Goal: Task Accomplishment & Management: Use online tool/utility

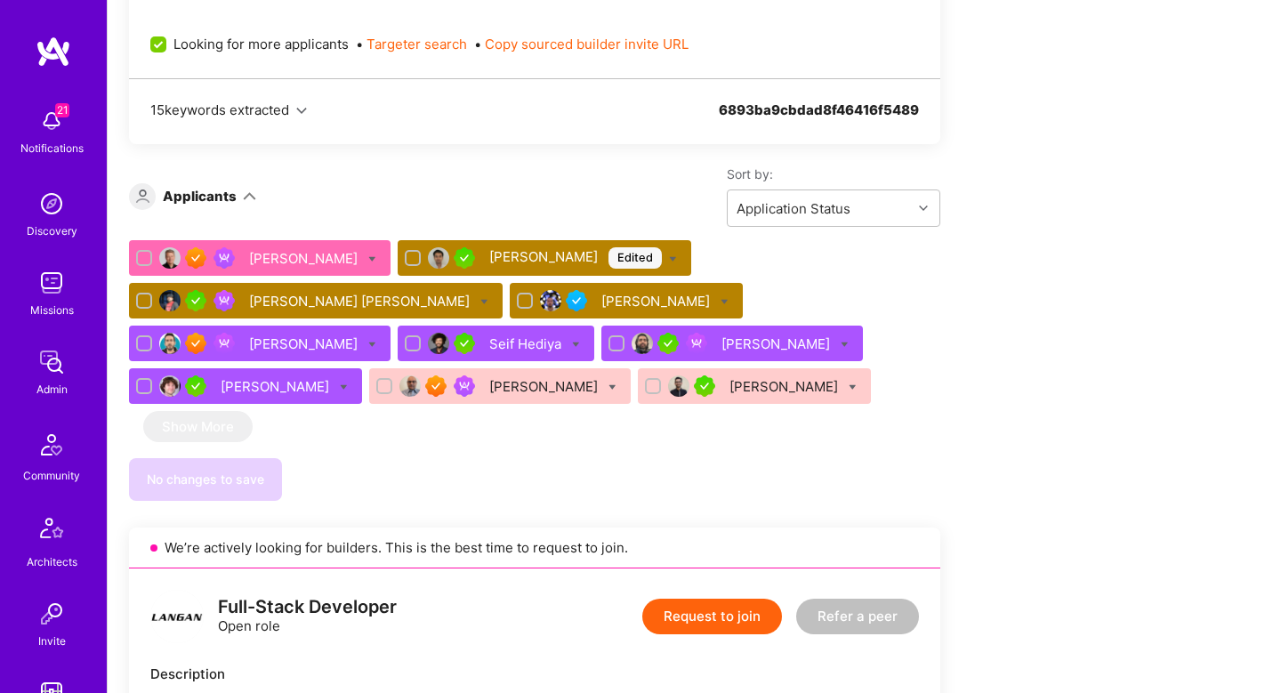
scroll to position [1085, 0]
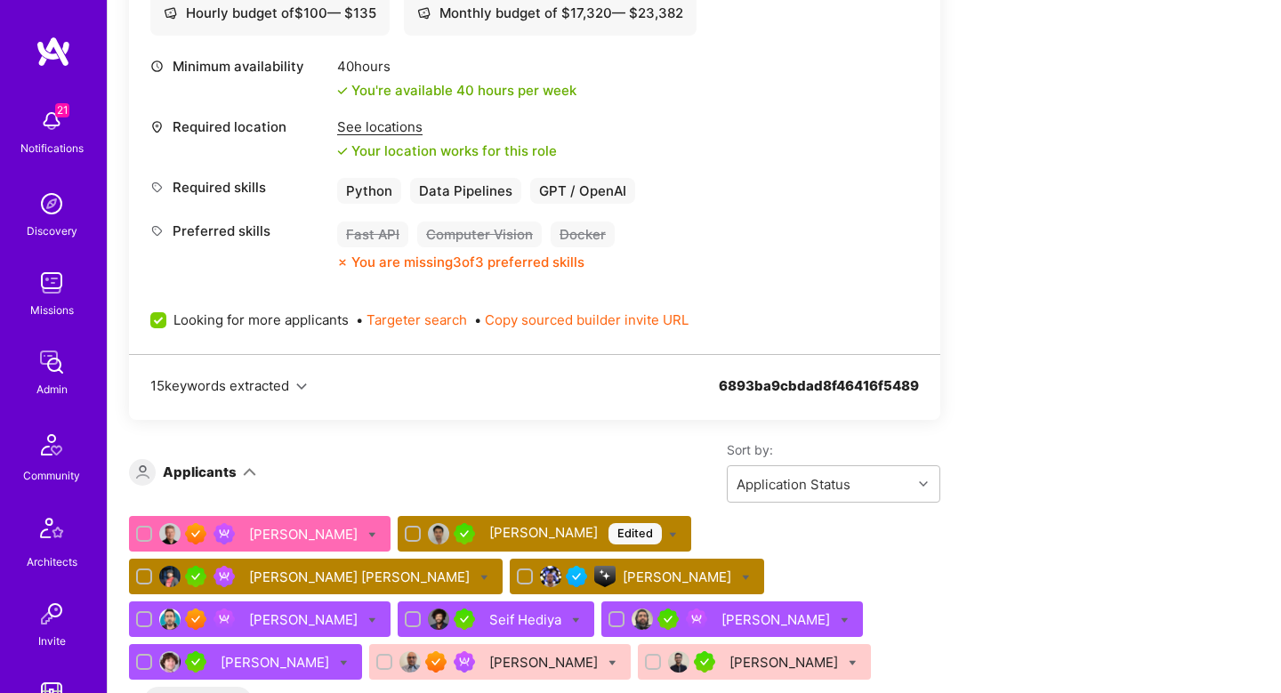
scroll to position [1065, 0]
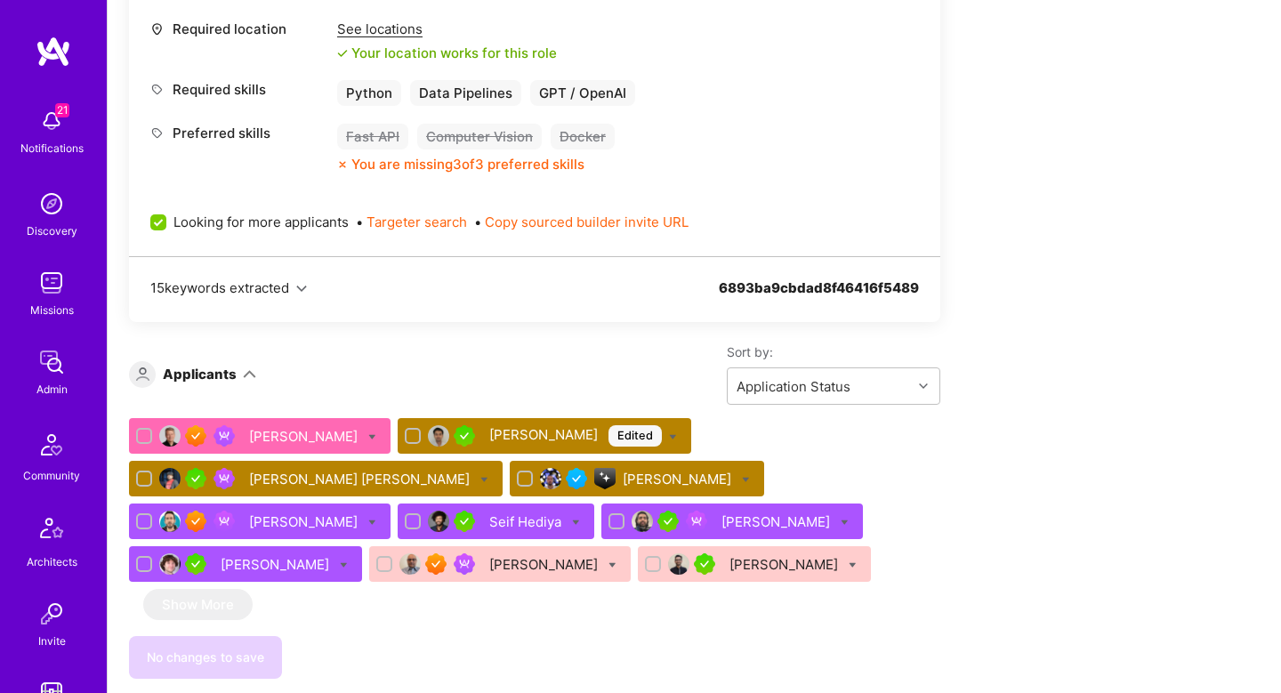
scroll to position [908, 0]
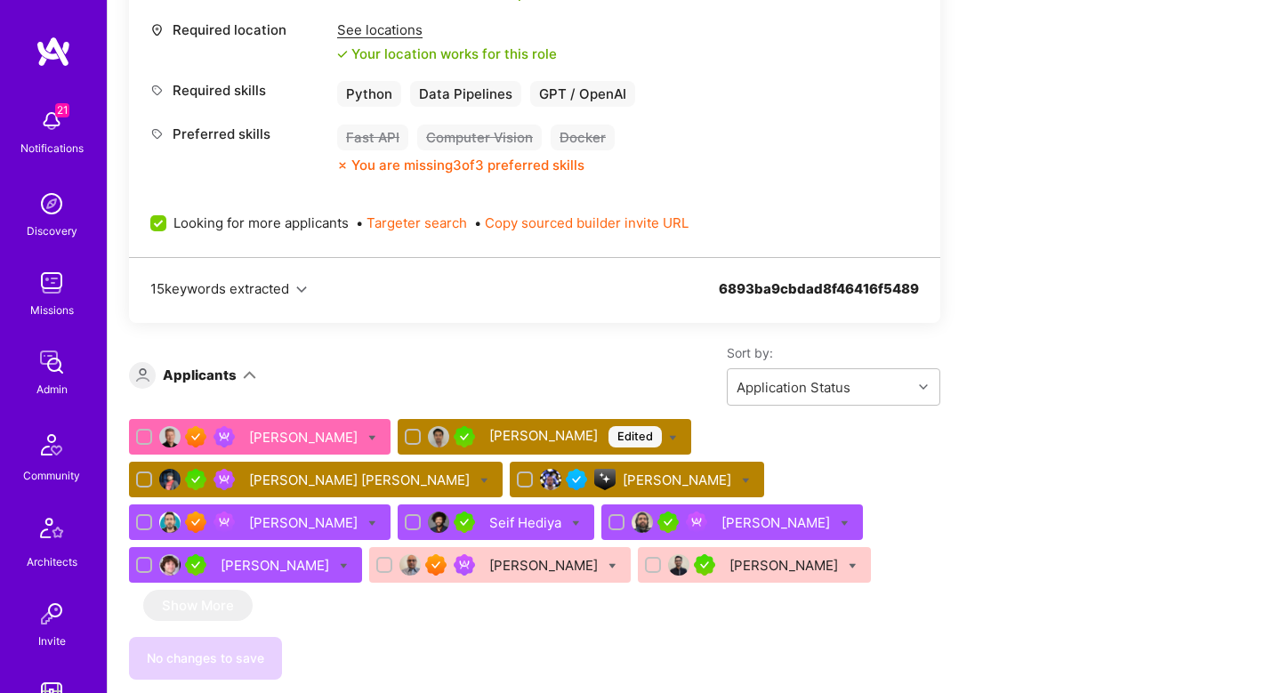
click at [729, 562] on div "[PERSON_NAME]" at bounding box center [785, 565] width 112 height 19
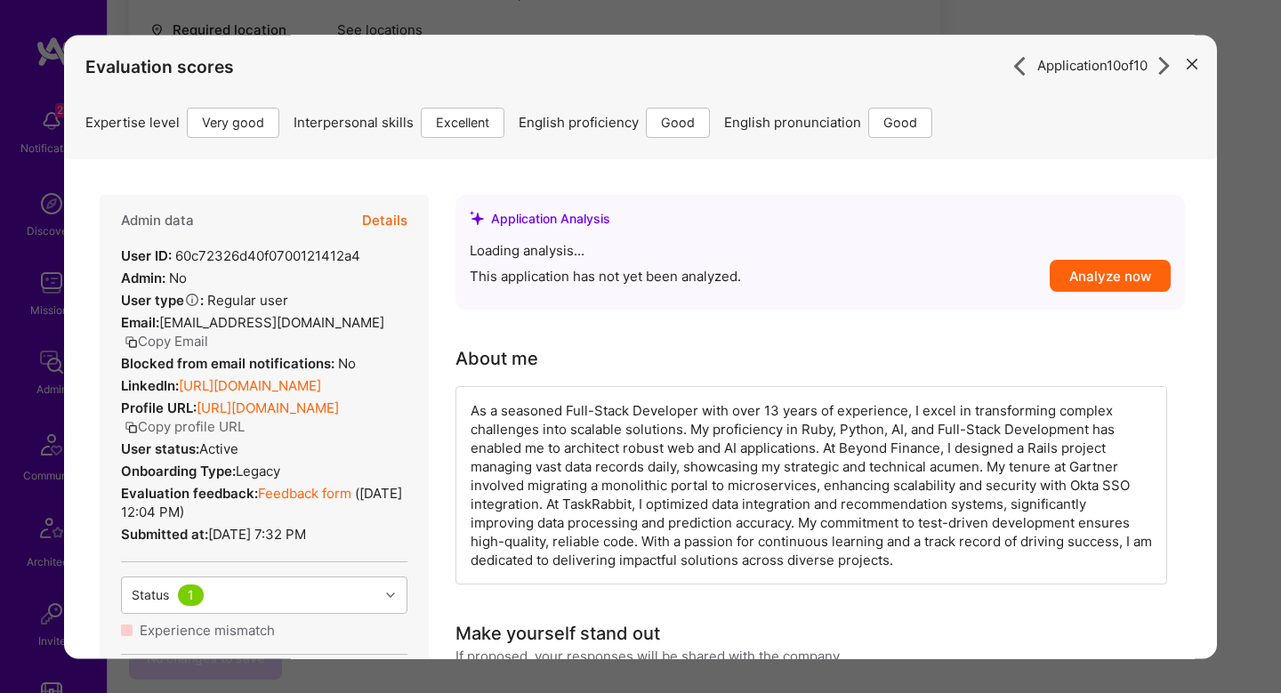
click at [765, 566] on div "As a seasoned Full-Stack Developer with over 13 years of experience, I excel in…" at bounding box center [811, 485] width 712 height 198
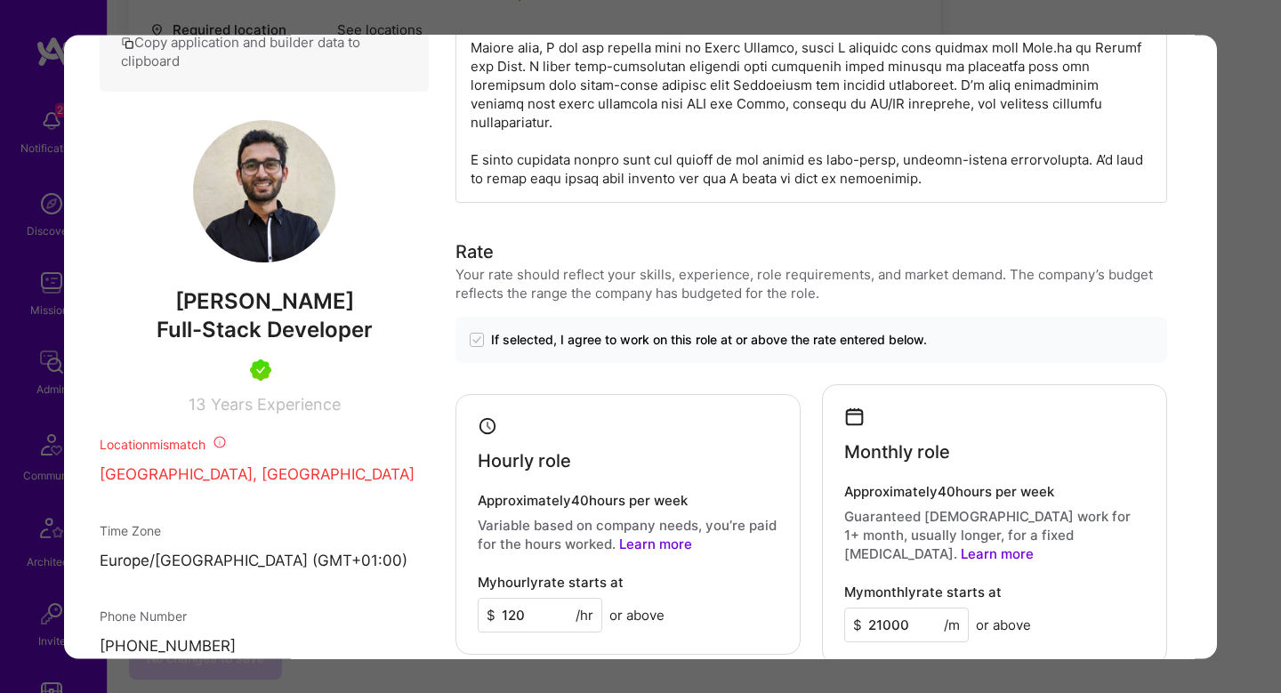
scroll to position [751, 0]
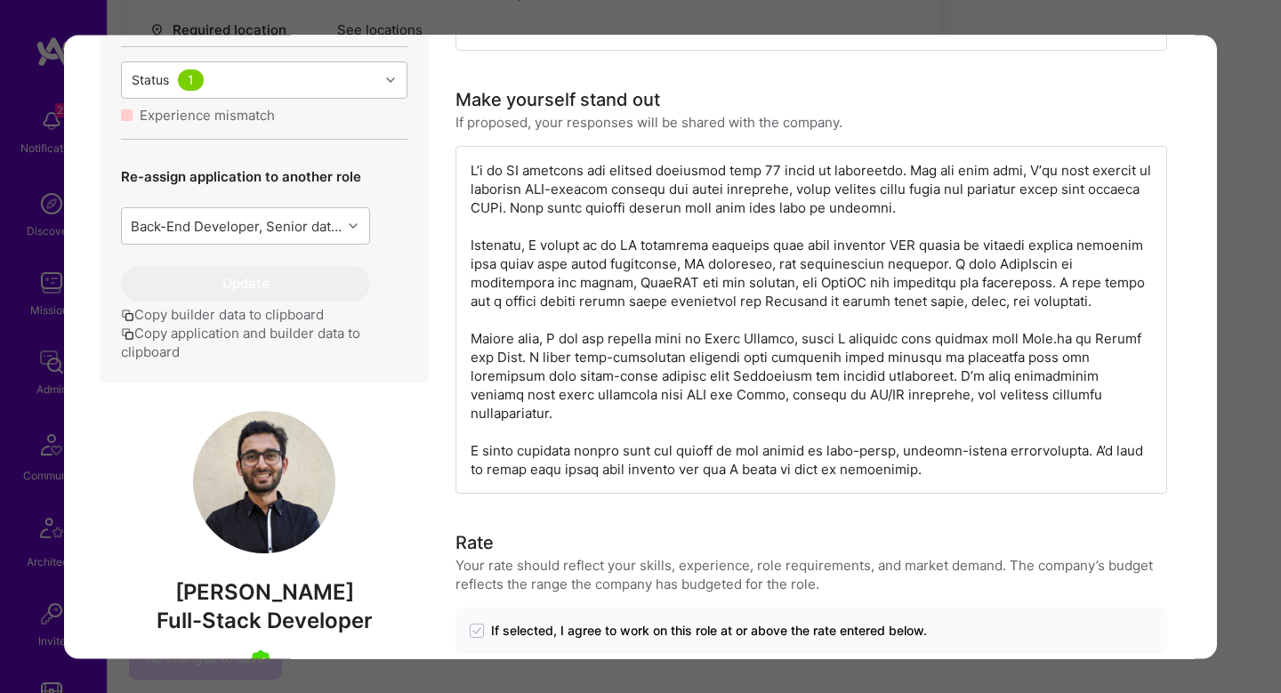
click at [1230, 265] on div "Application 10 of 10 Builder Missing Requirements Required Location See locatio…" at bounding box center [640, 346] width 1281 height 693
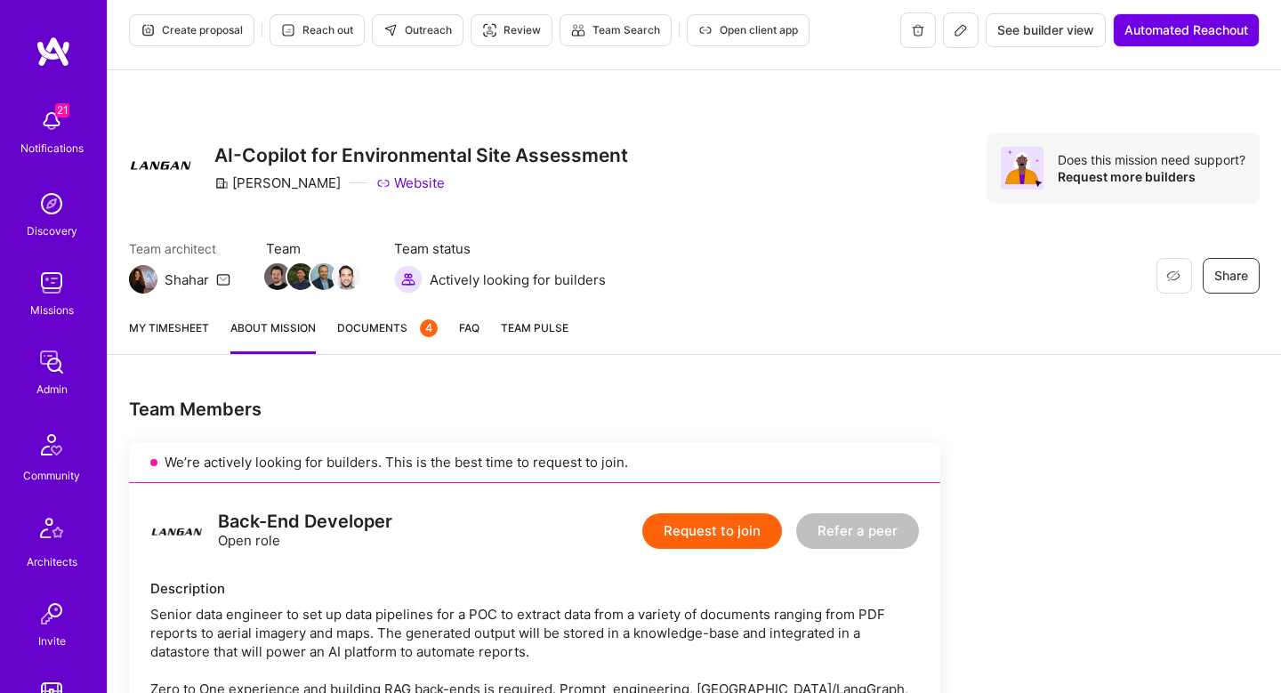
scroll to position [6, 0]
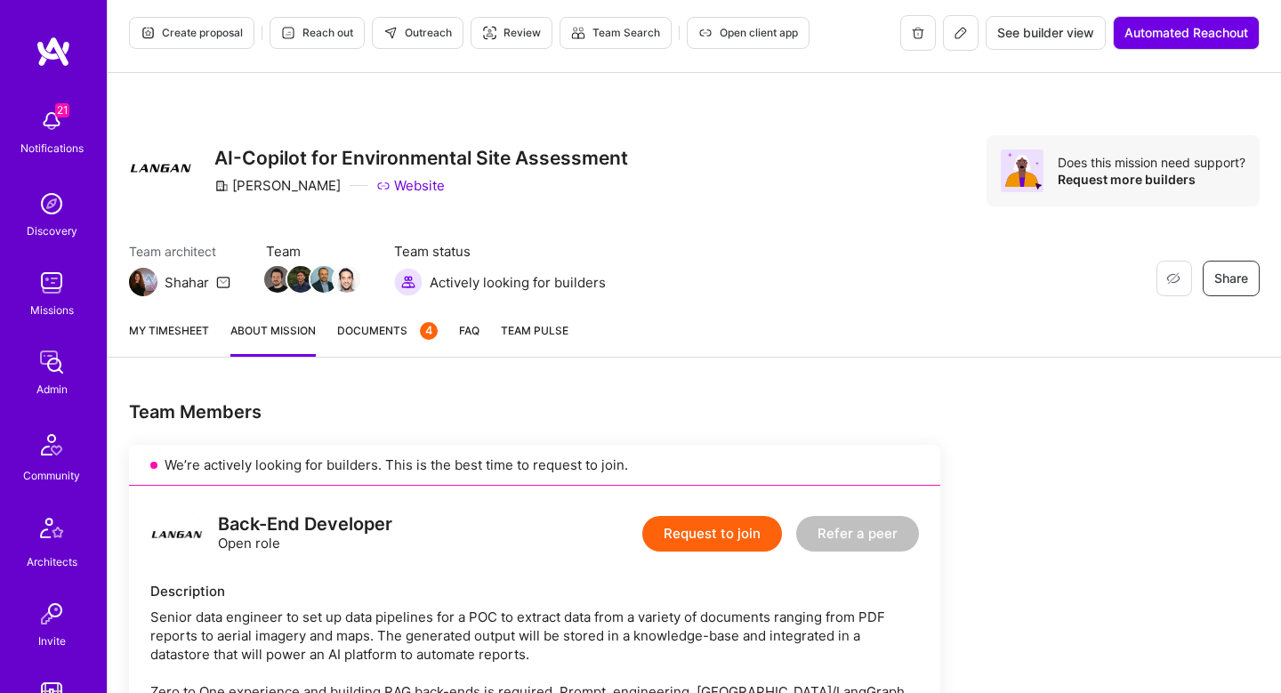
click at [215, 31] on span "Create proposal" at bounding box center [192, 33] width 102 height 16
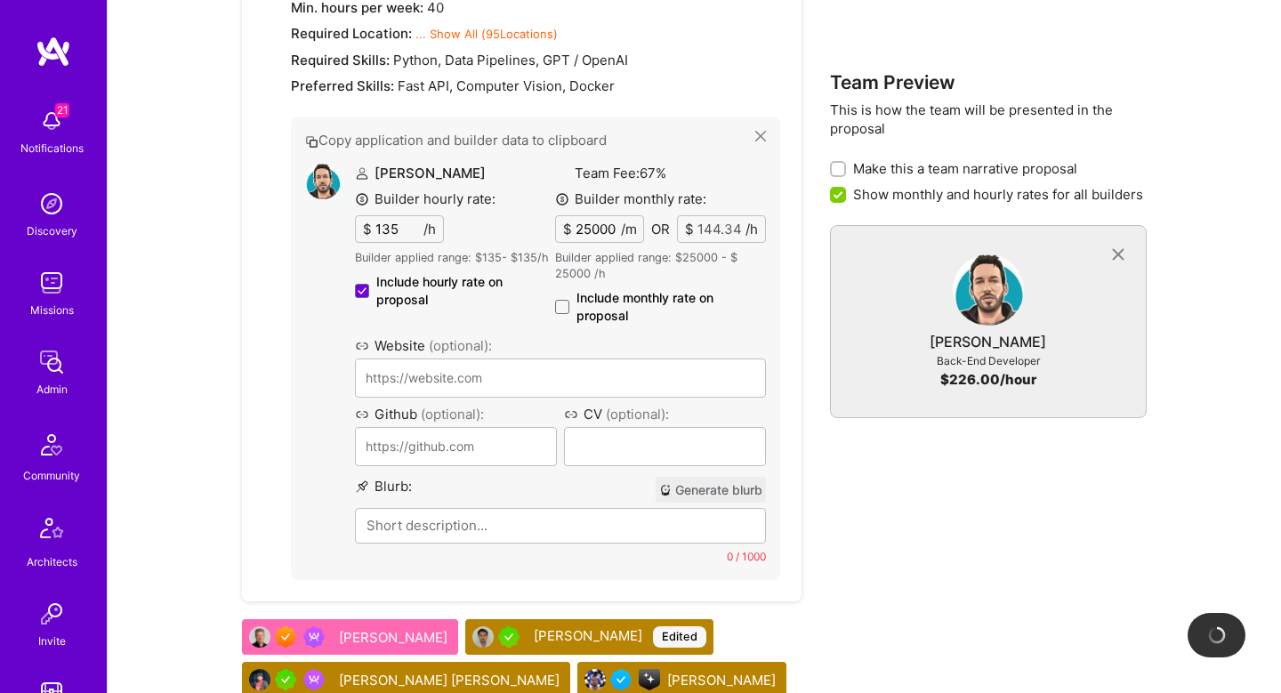
scroll to position [1675, 0]
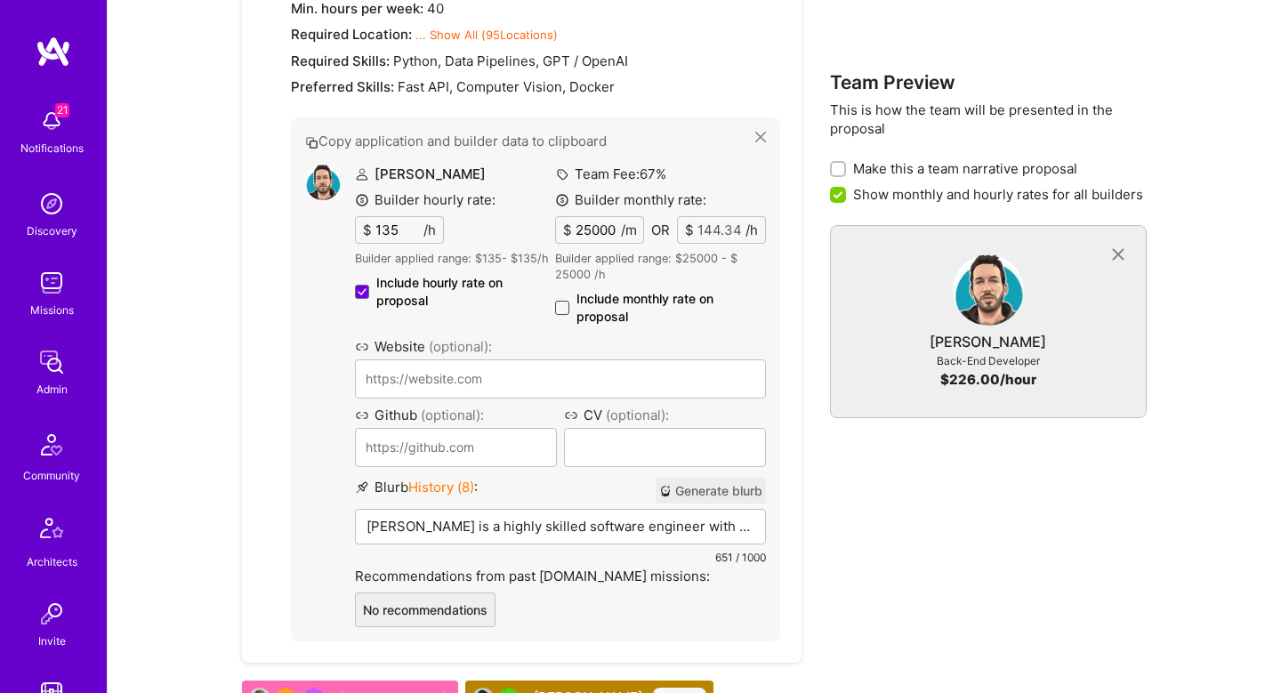
click at [567, 315] on span at bounding box center [562, 308] width 14 height 14
click at [0, 0] on input "Include monthly rate on proposal" at bounding box center [0, 0] width 0 height 0
click at [674, 503] on button "Generate blurb" at bounding box center [711, 491] width 110 height 26
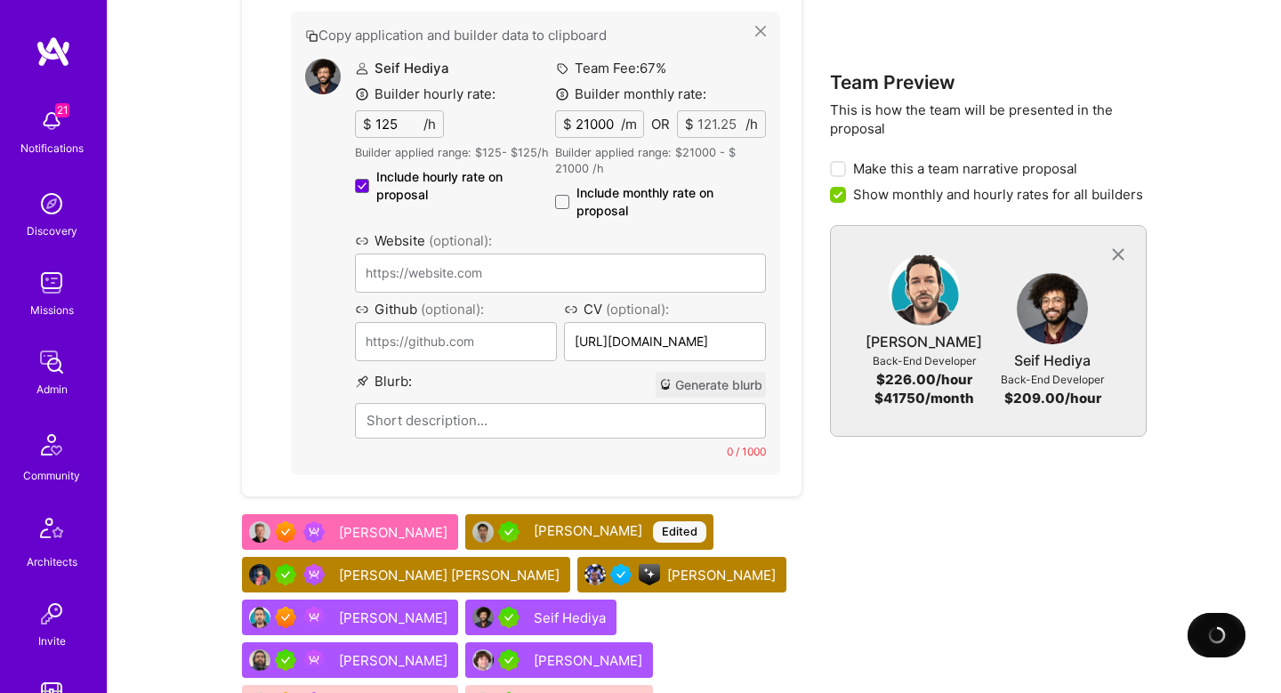
scroll to position [2314, 0]
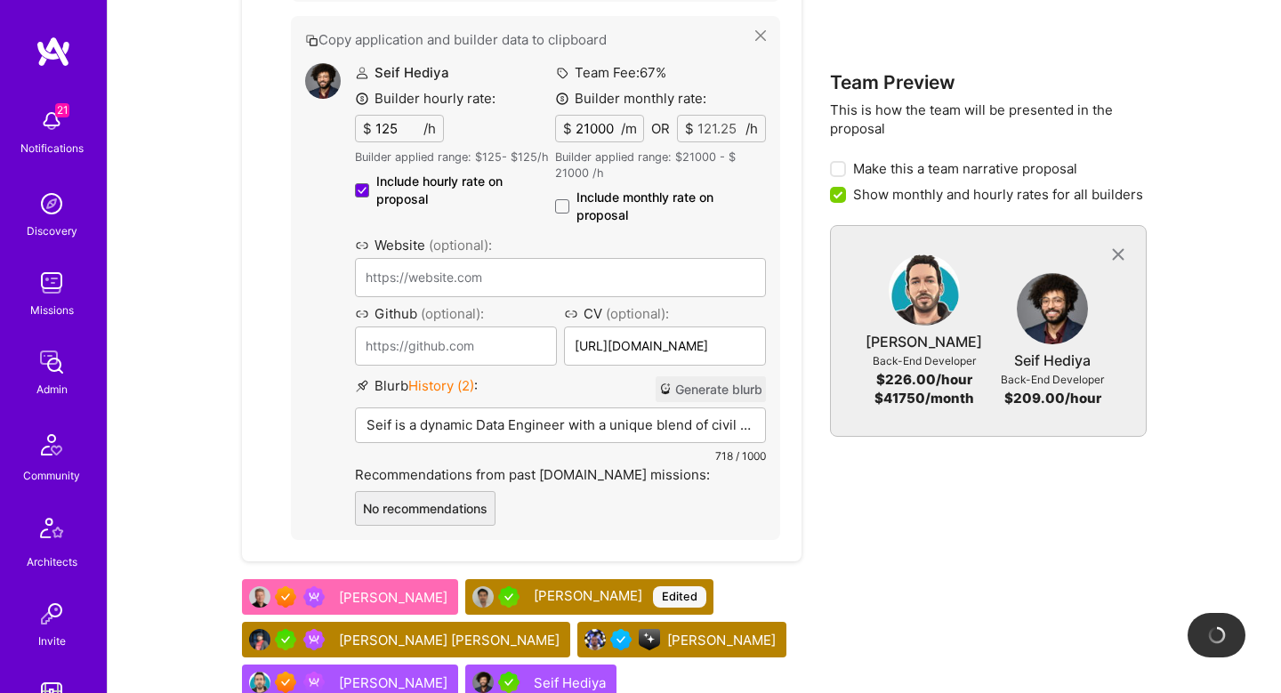
click at [560, 224] on label "Include monthly rate on proposal" at bounding box center [660, 207] width 211 height 36
click at [0, 0] on input "Include monthly rate on proposal" at bounding box center [0, 0] width 0 height 0
click at [710, 402] on button "Generate blurb" at bounding box center [711, 389] width 110 height 26
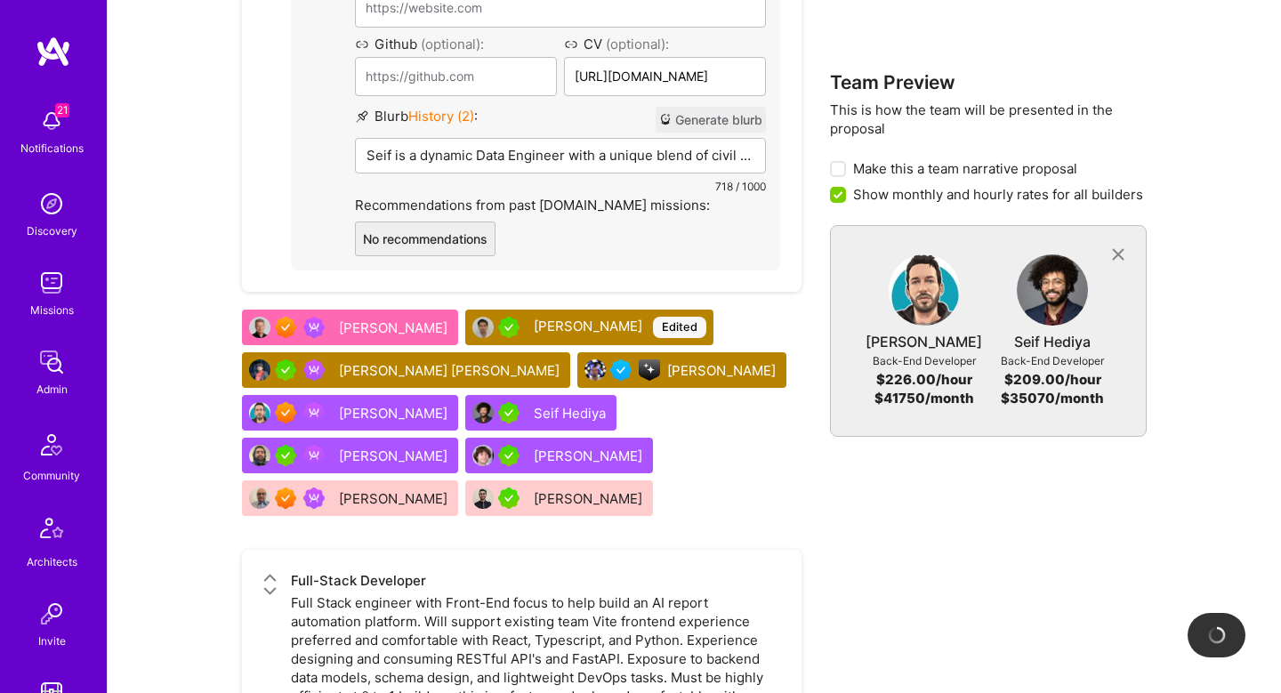
scroll to position [2583, 0]
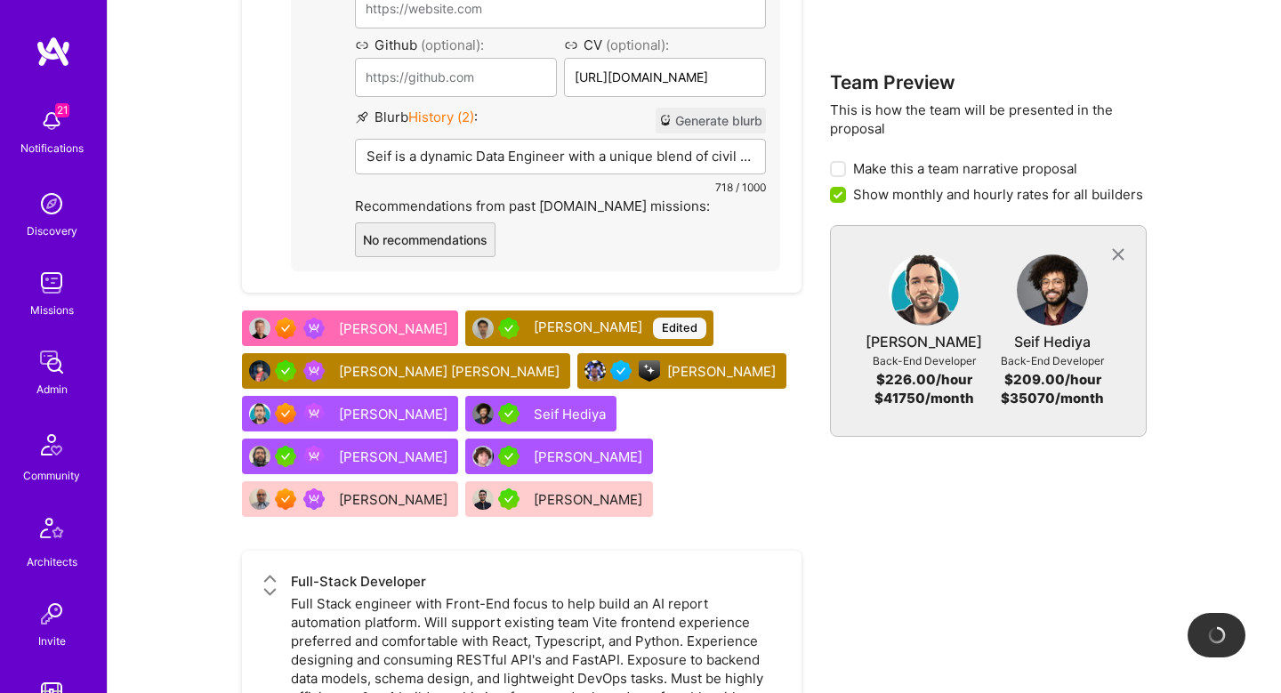
checkbox input "false"
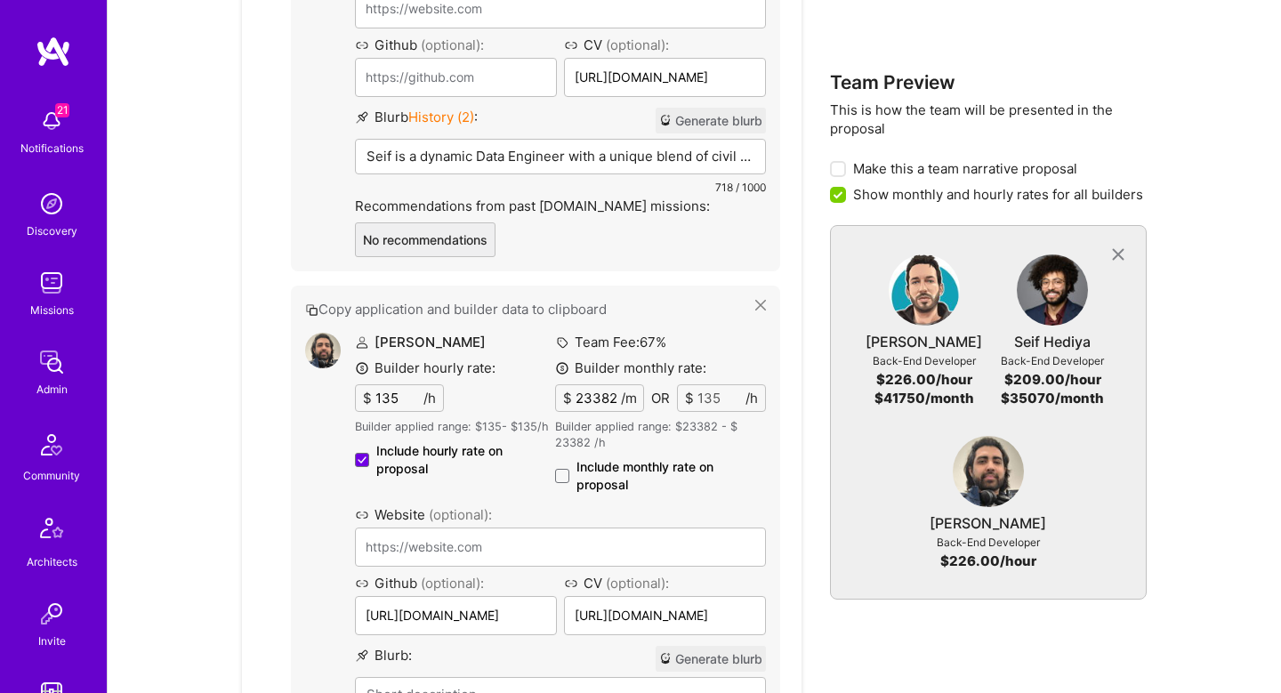
type input "https://ca.linkedin.com/in/jimsonjames"
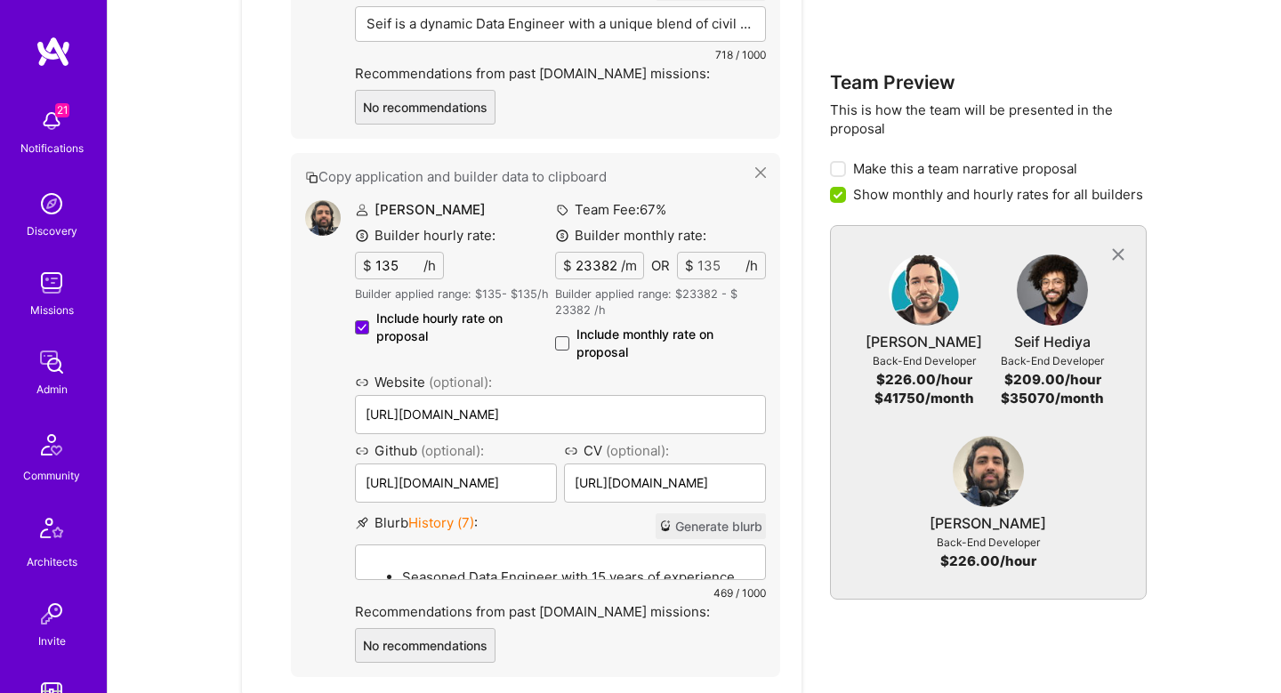
click at [567, 350] on span at bounding box center [562, 343] width 14 height 14
click at [0, 0] on input "Include monthly rate on proposal" at bounding box center [0, 0] width 0 height 0
click at [699, 539] on button "Generate blurb" at bounding box center [711, 526] width 110 height 26
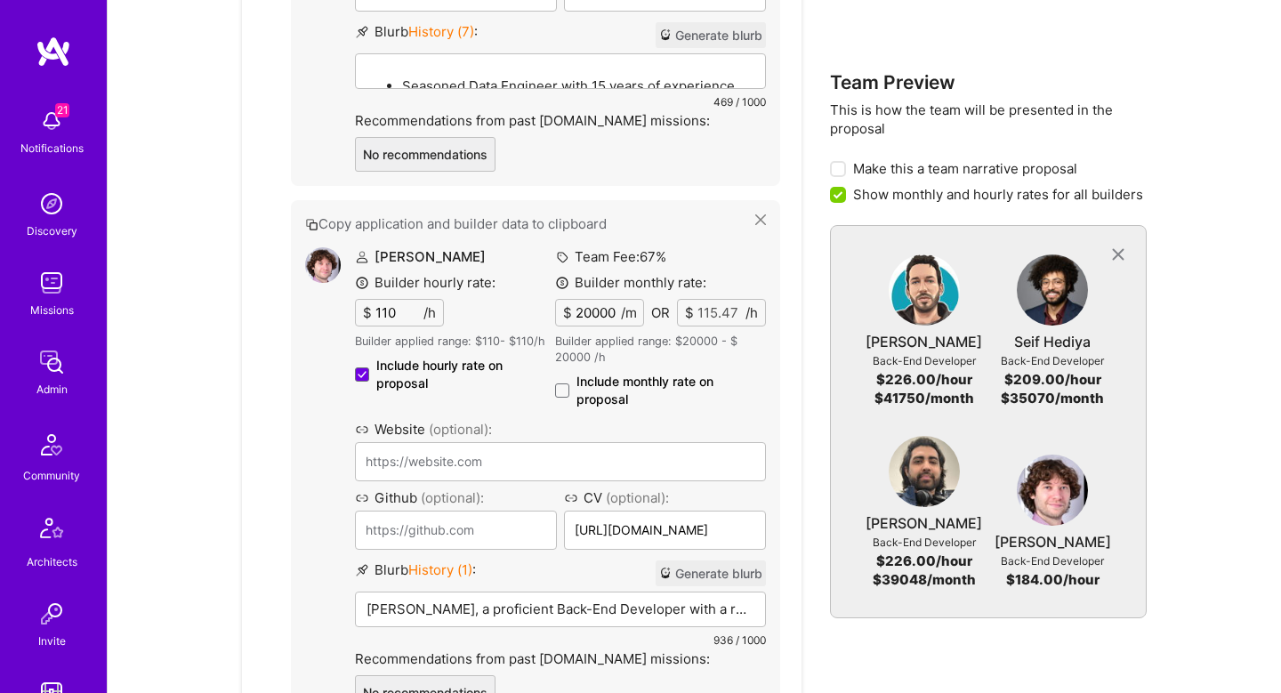
scroll to position [3238, 0]
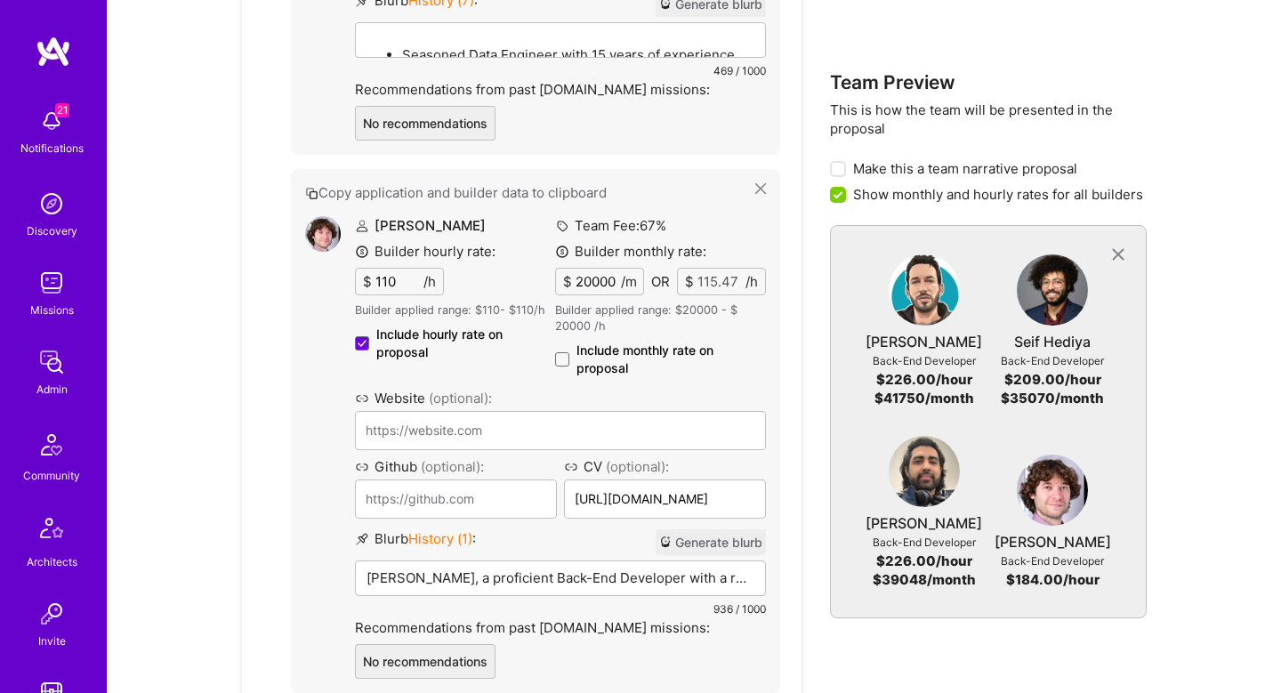
click at [553, 361] on span "Include hourly rate on proposal" at bounding box center [465, 344] width 179 height 36
click at [0, 0] on input "Include hourly rate on proposal" at bounding box center [0, 0] width 0 height 0
click at [566, 366] on span at bounding box center [562, 359] width 14 height 14
click at [0, 0] on input "Include monthly rate on proposal" at bounding box center [0, 0] width 0 height 0
checkbox input "true"
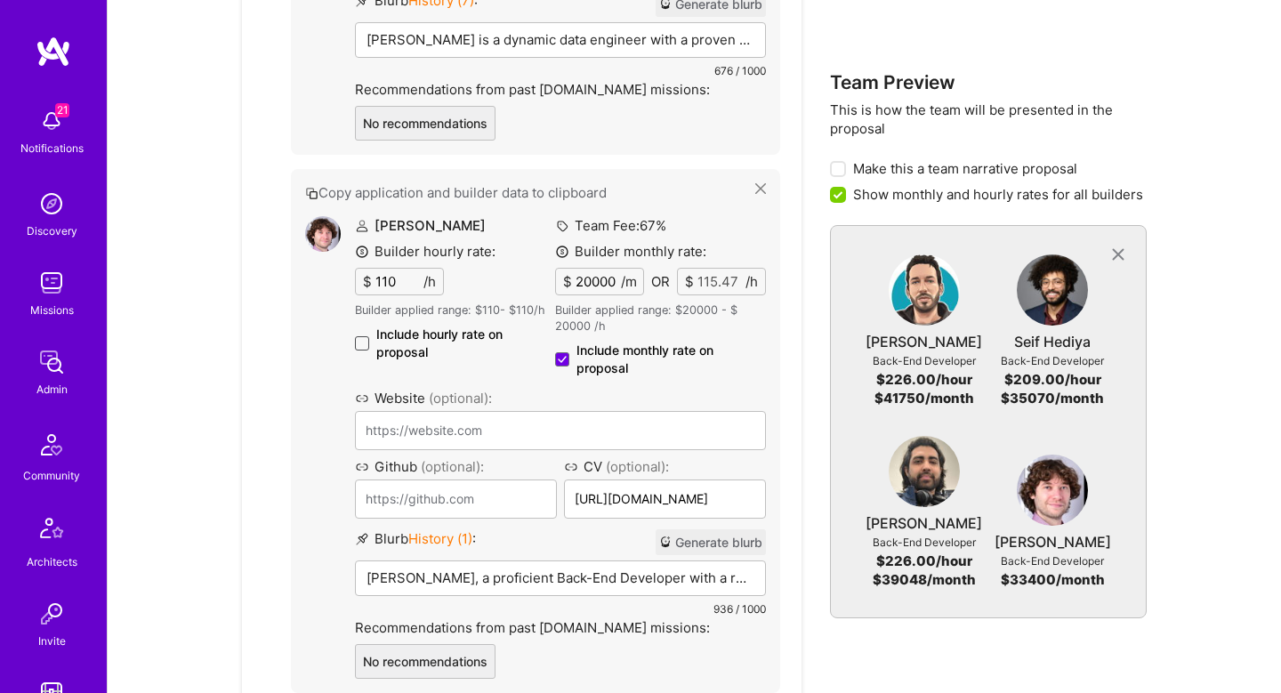
click at [364, 350] on span at bounding box center [362, 343] width 14 height 14
click at [0, 0] on input "Include hourly rate on proposal" at bounding box center [0, 0] width 0 height 0
click at [713, 555] on button "Generate blurb" at bounding box center [711, 542] width 110 height 26
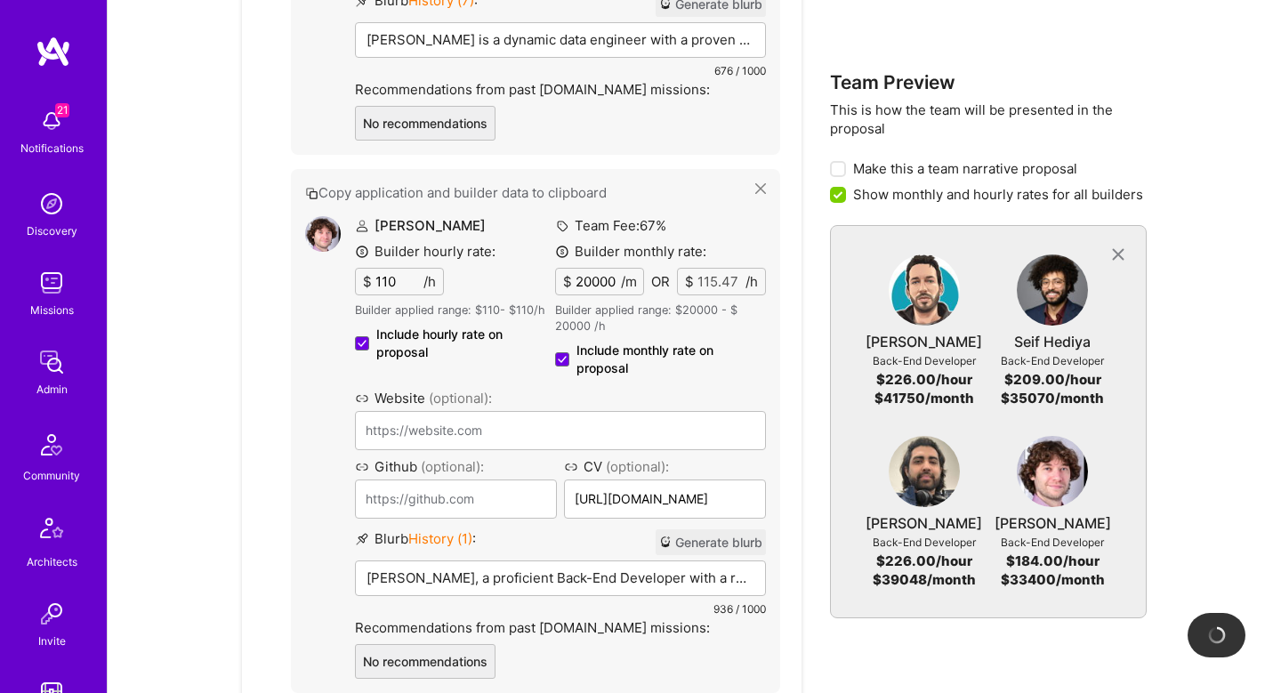
click at [712, 555] on button "Generate blurb" at bounding box center [711, 542] width 110 height 26
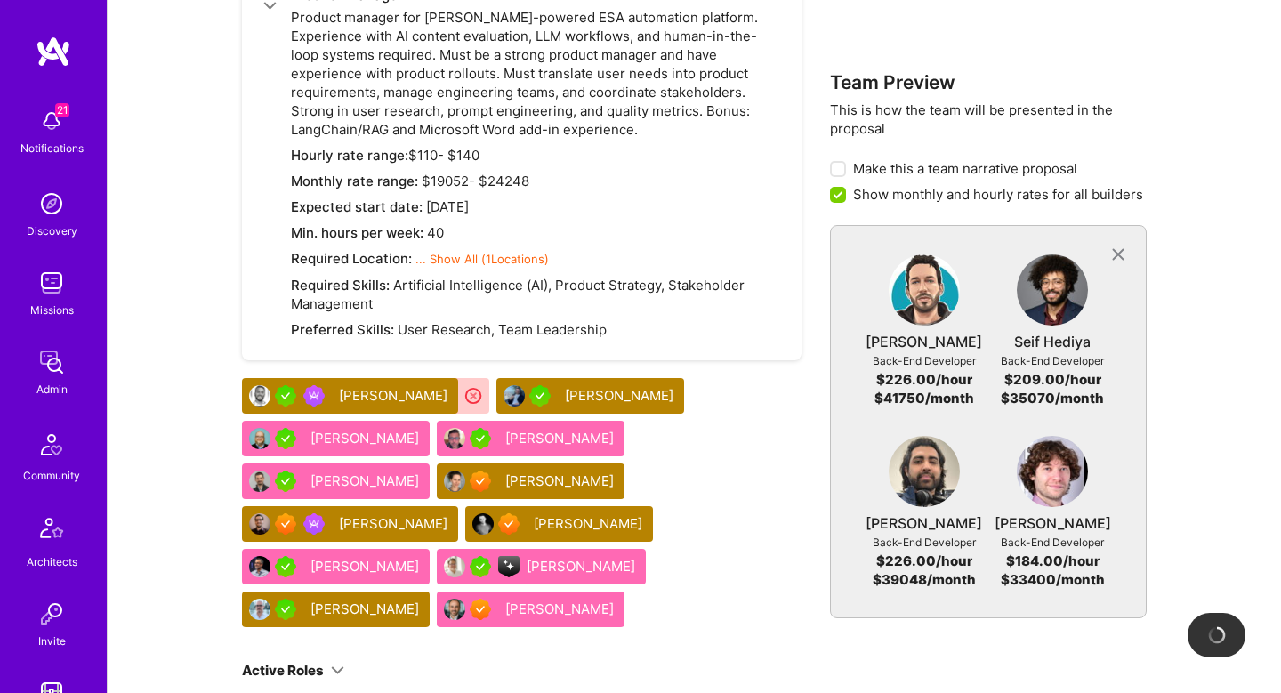
scroll to position [5156, 0]
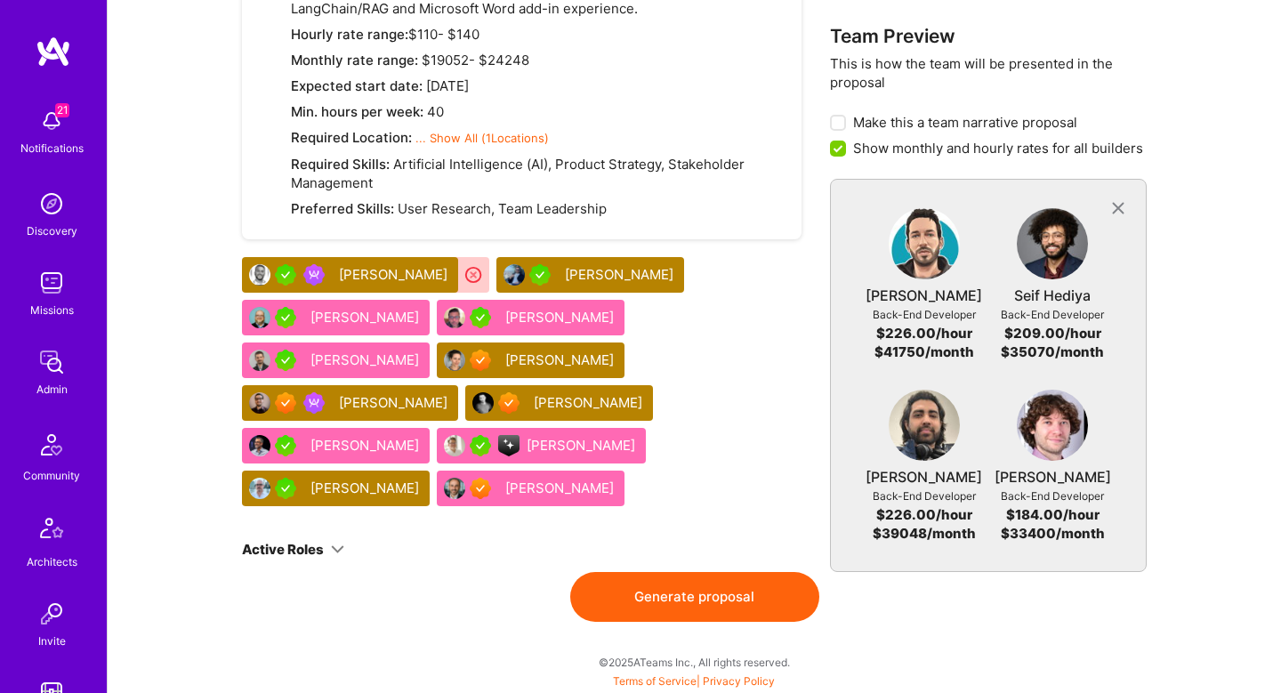
click at [728, 594] on button "Generate proposal" at bounding box center [694, 597] width 249 height 50
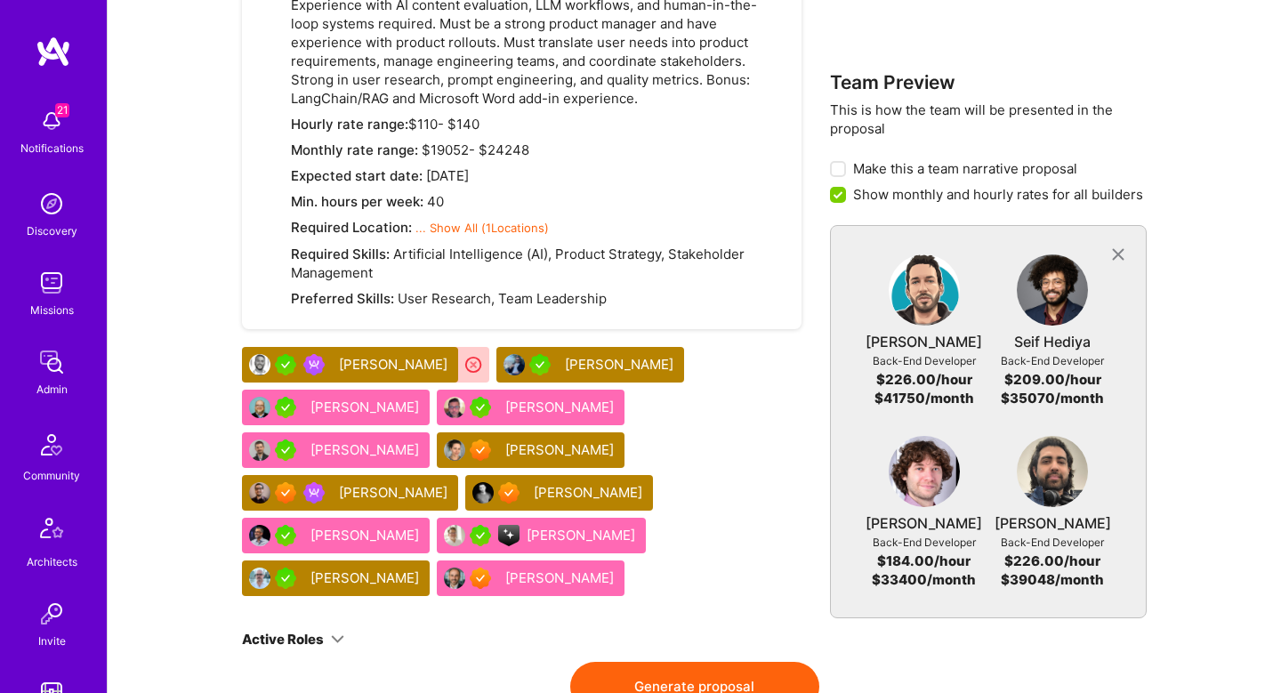
scroll to position [0, 0]
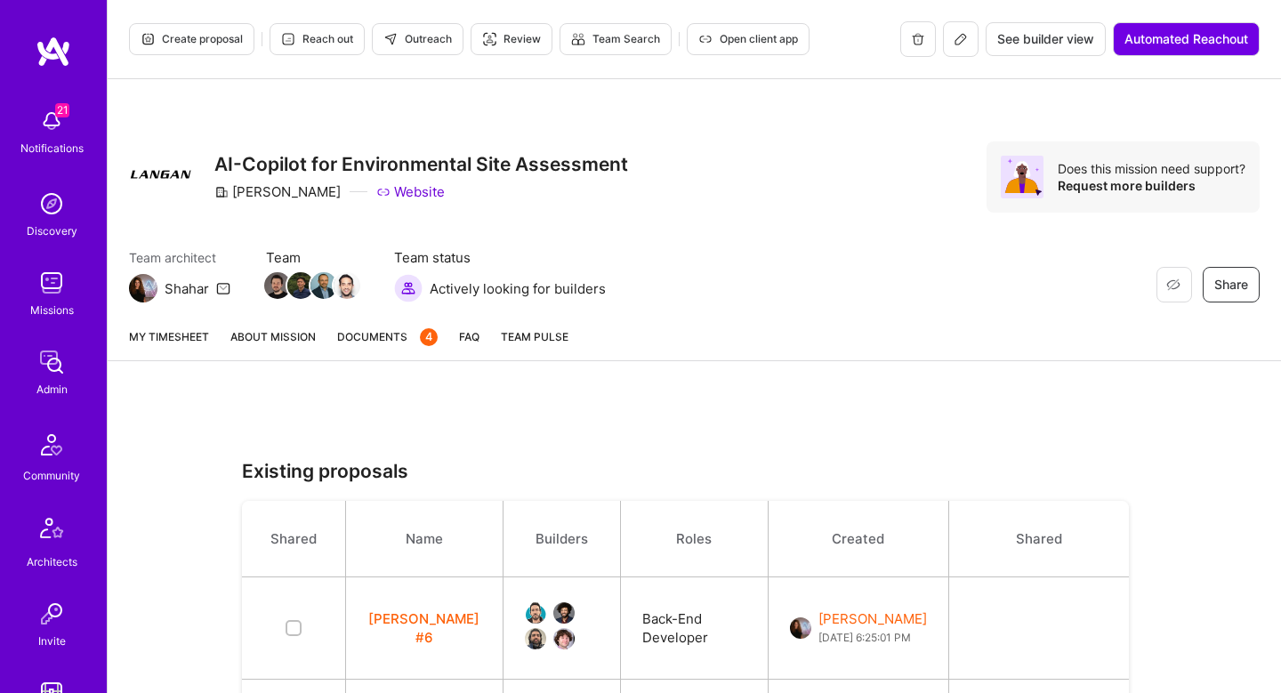
click at [249, 350] on link "About Mission" at bounding box center [272, 343] width 85 height 33
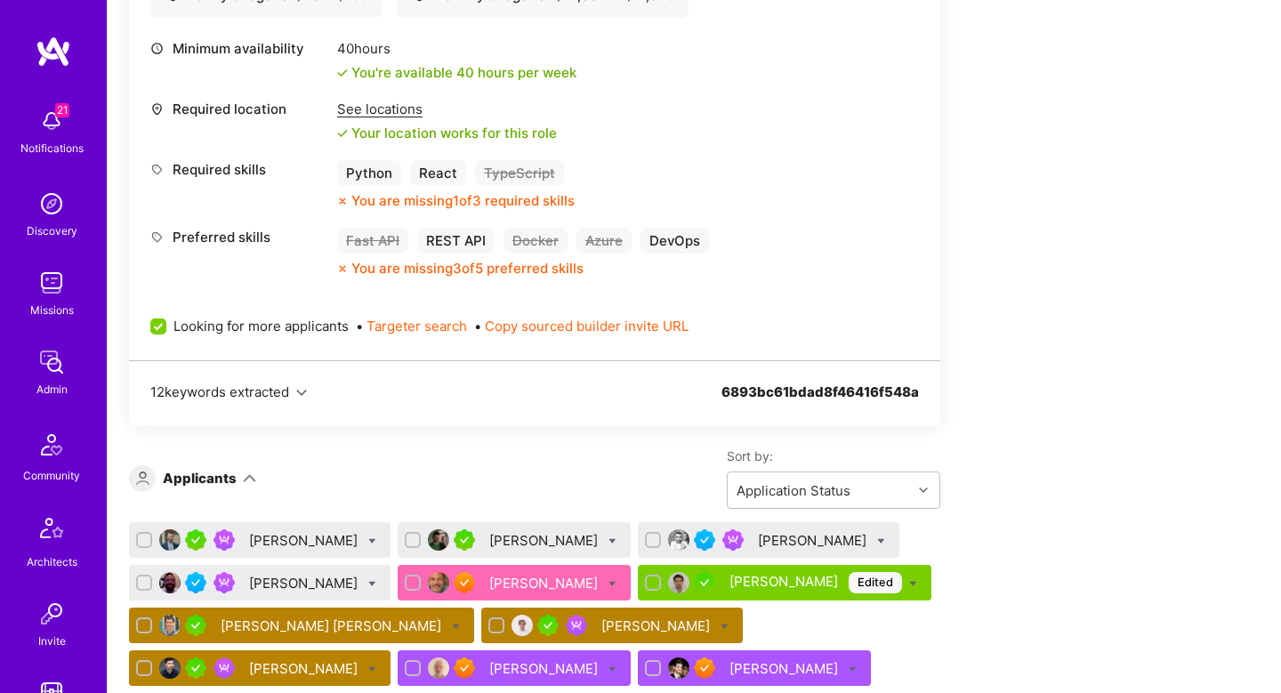
scroll to position [913, 0]
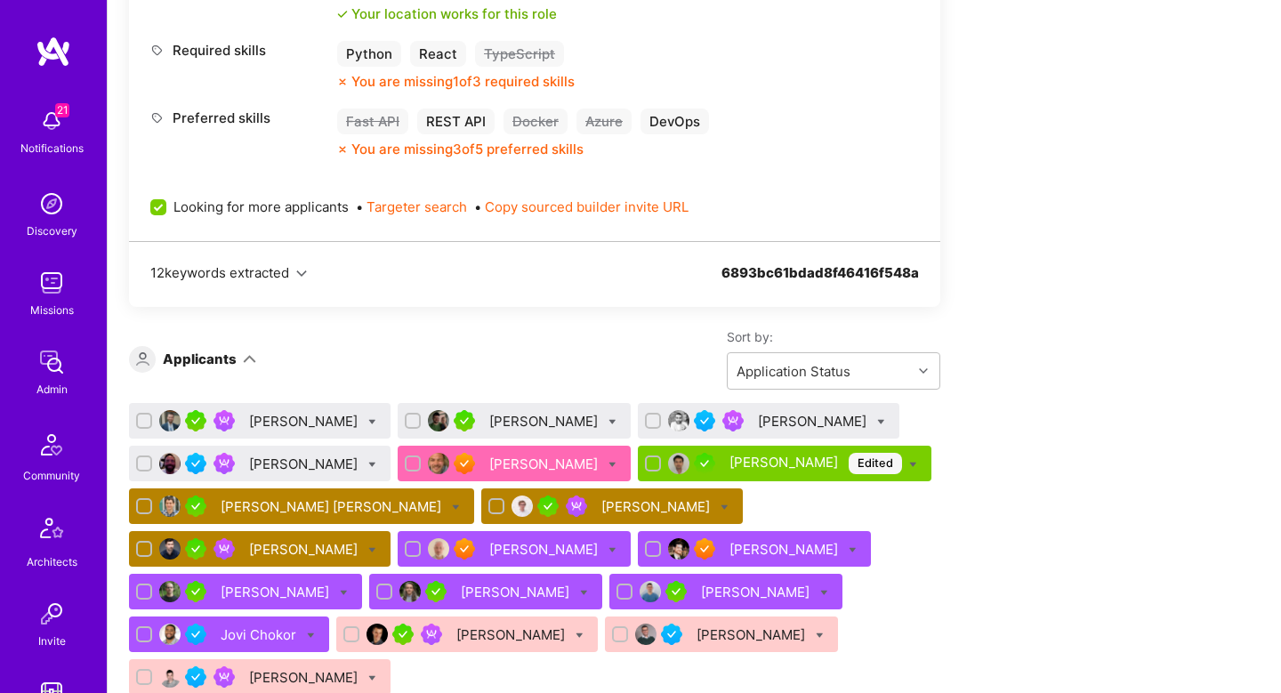
click at [427, 206] on button "Targeter search" at bounding box center [416, 206] width 101 height 19
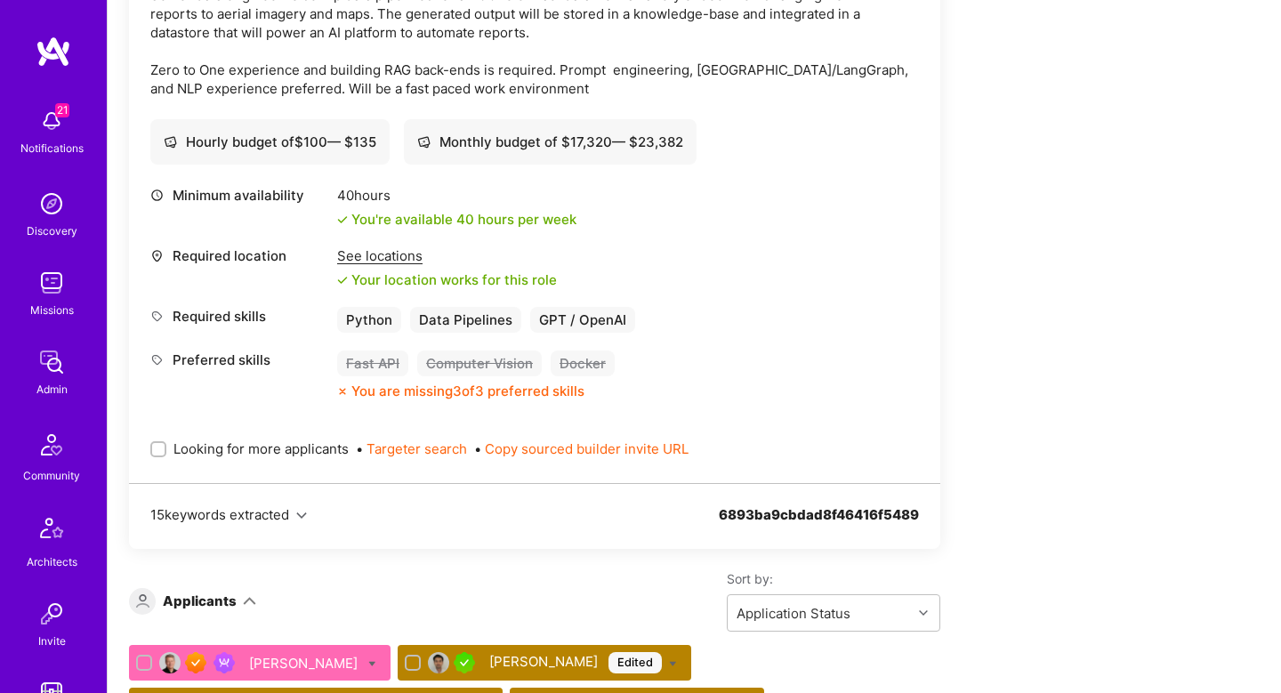
scroll to position [3186, 0]
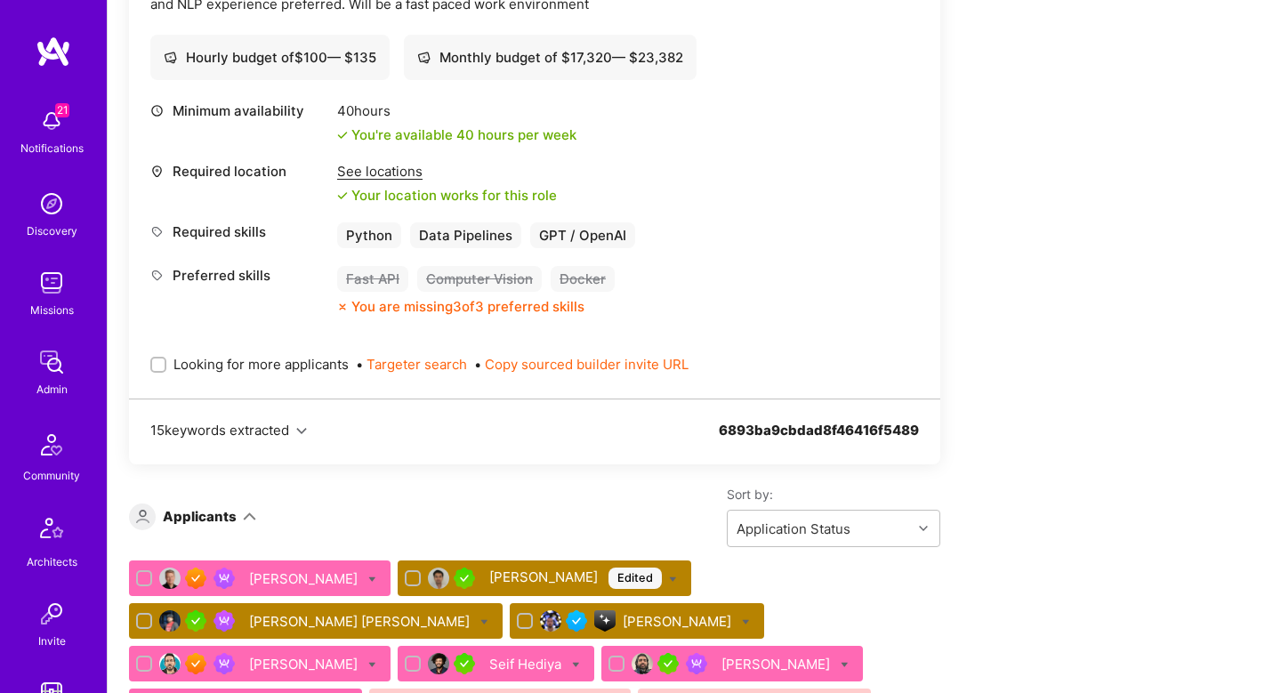
click at [181, 355] on span "Looking for more applicants" at bounding box center [260, 364] width 175 height 19
click at [166, 359] on input "Looking for more applicants" at bounding box center [160, 365] width 12 height 12
click at [155, 358] on input "Looking for more applicants" at bounding box center [160, 366] width 16 height 16
click at [157, 359] on input "Looking for more applicants" at bounding box center [160, 365] width 12 height 12
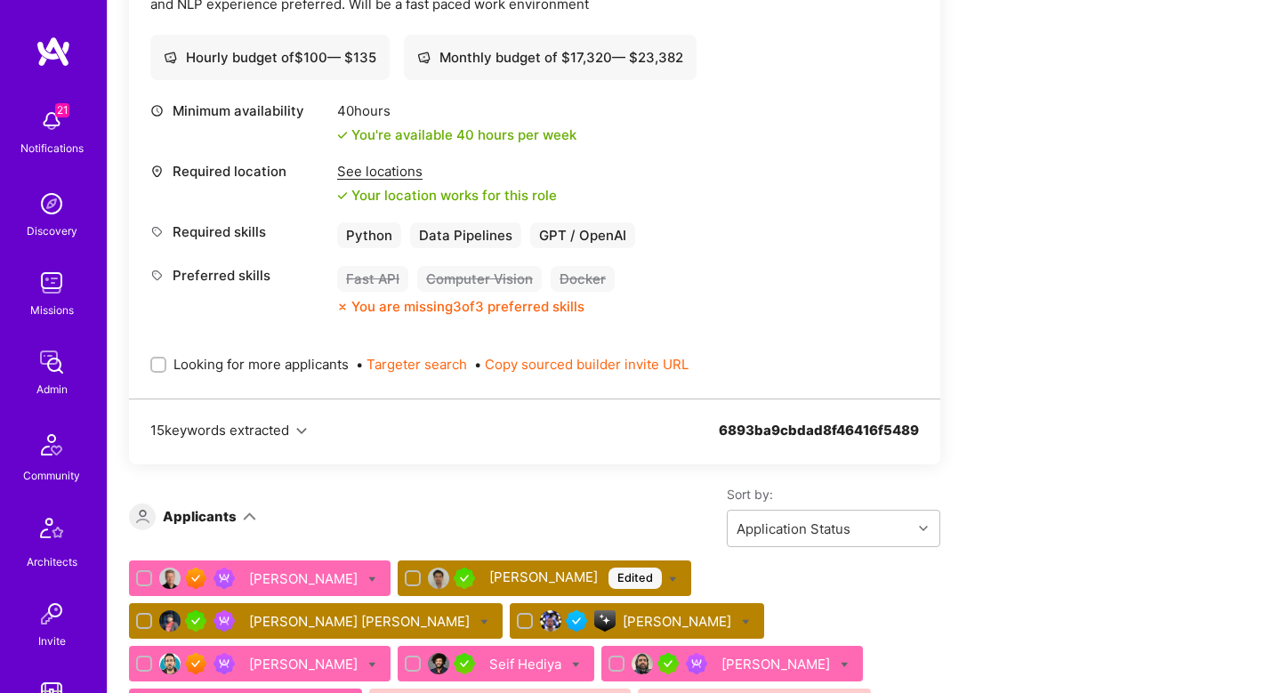
checkbox input "true"
click at [382, 355] on button "Targeter search" at bounding box center [416, 364] width 101 height 19
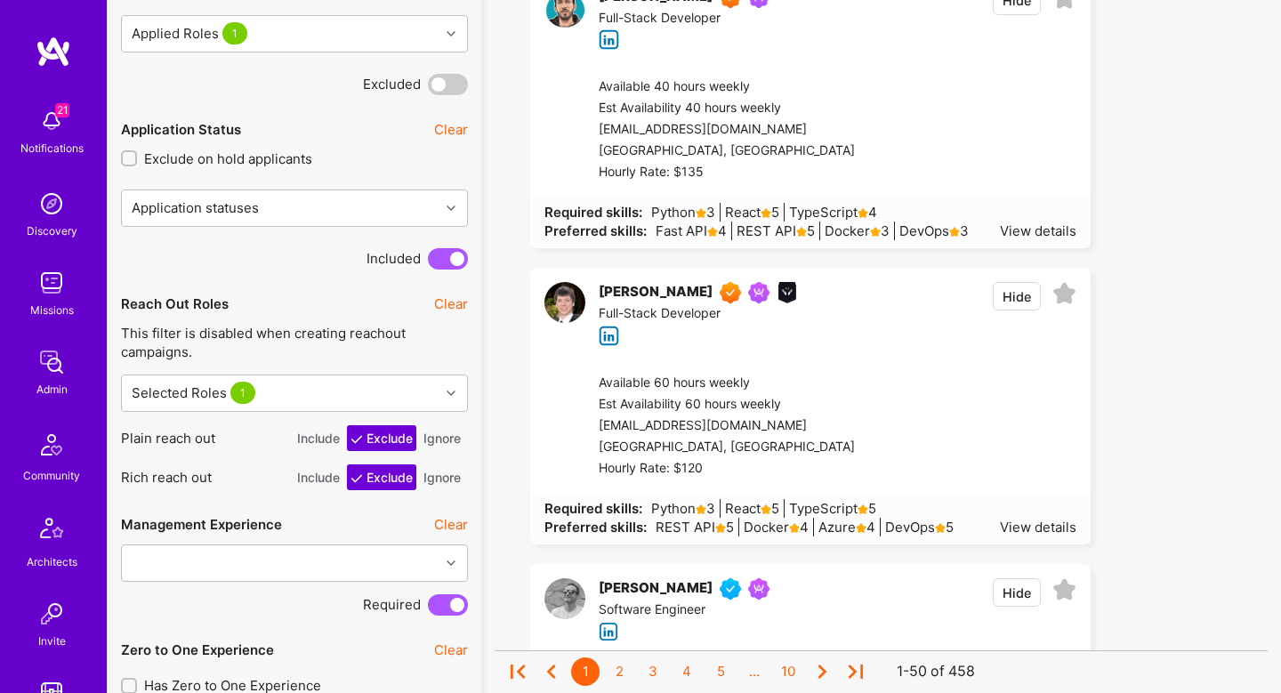
scroll to position [1171, 0]
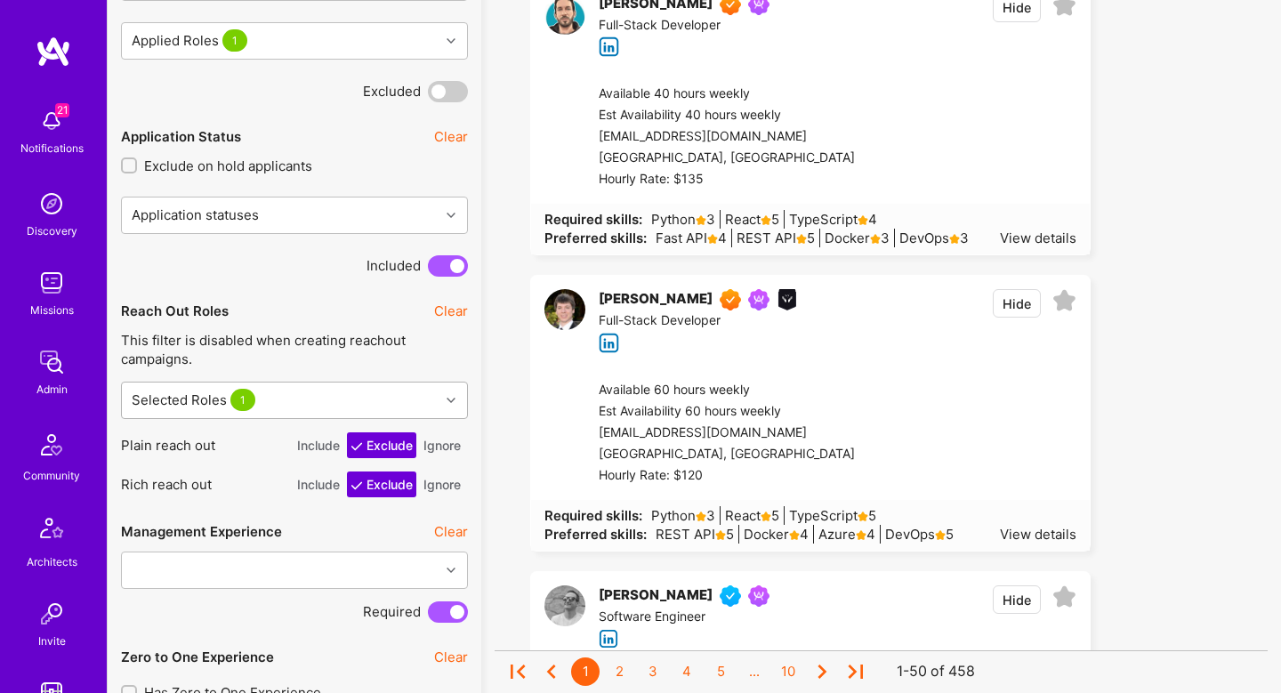
click at [279, 386] on div "Selected Roles 1" at bounding box center [281, 400] width 318 height 36
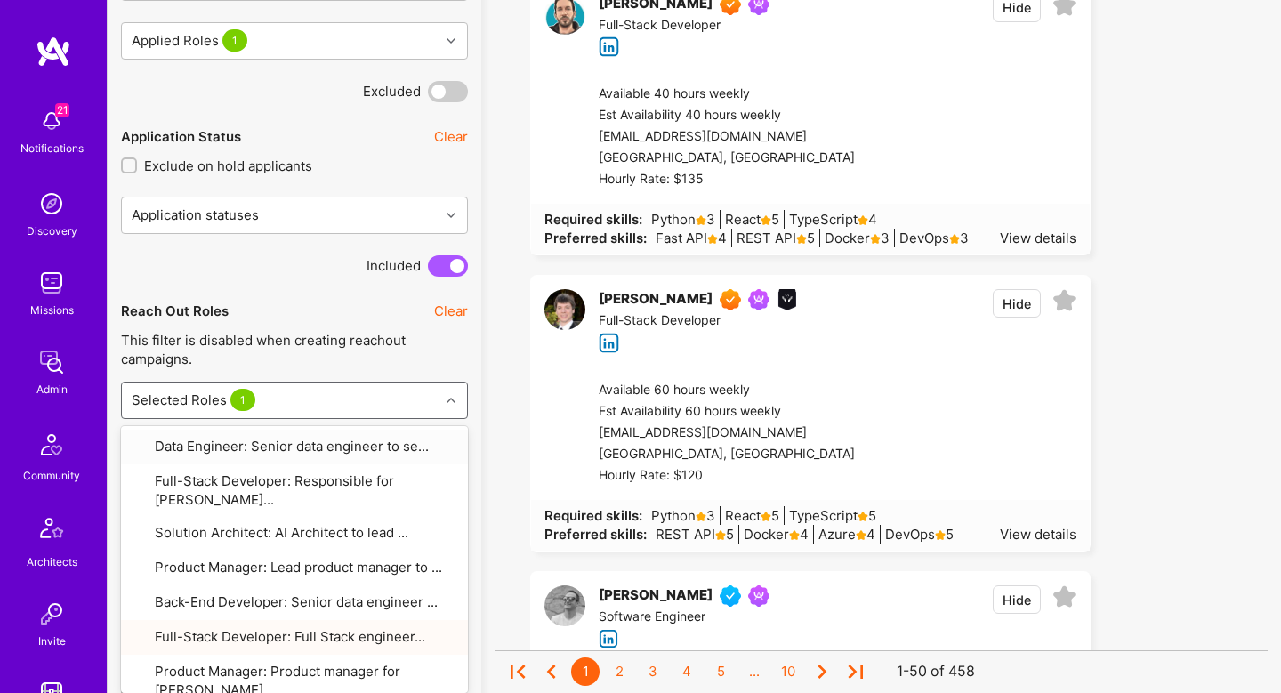
click at [278, 386] on div "Selected Roles 1" at bounding box center [281, 400] width 318 height 36
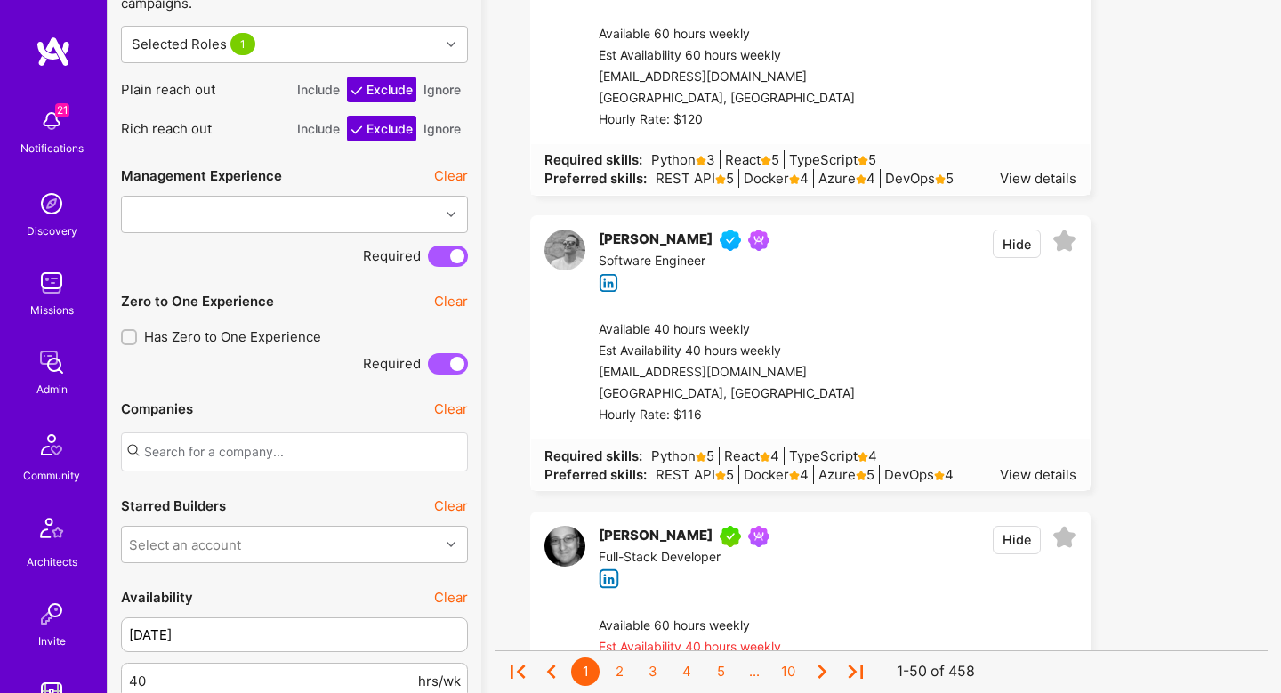
scroll to position [2317, 0]
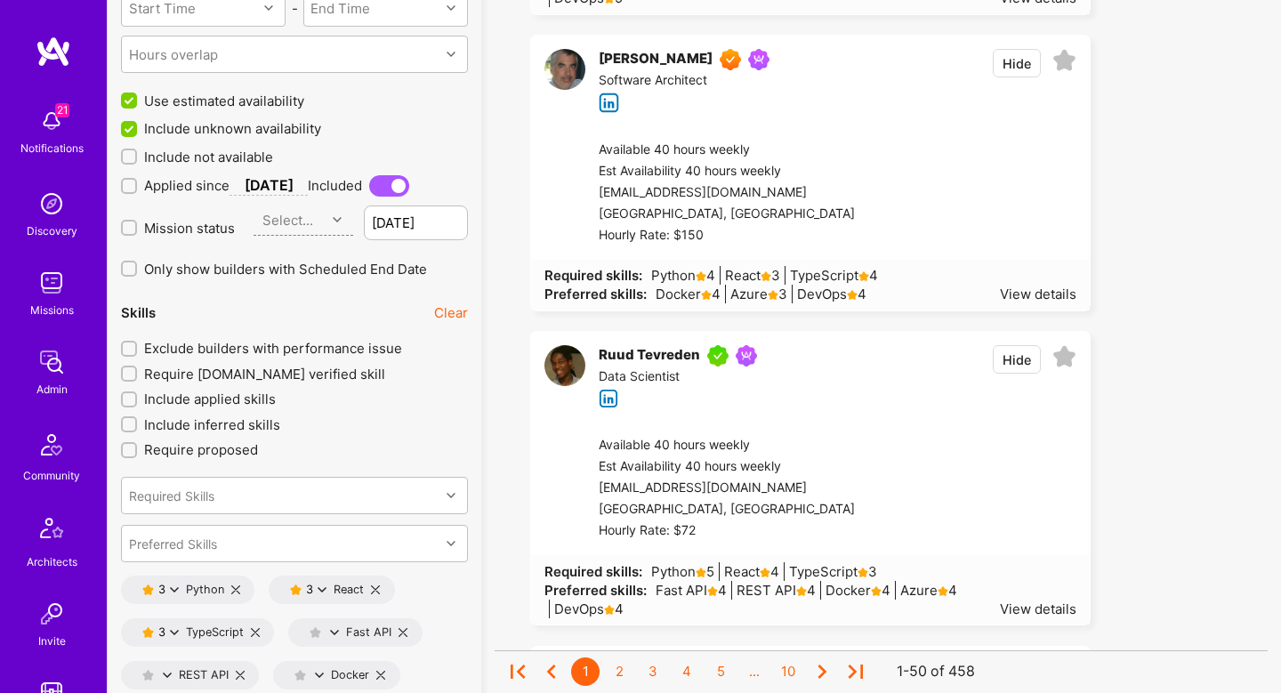
click at [284, 342] on span "Exclude builders with performance issue" at bounding box center [273, 348] width 258 height 19
click at [137, 343] on input "Exclude builders with performance issue" at bounding box center [131, 349] width 12 height 12
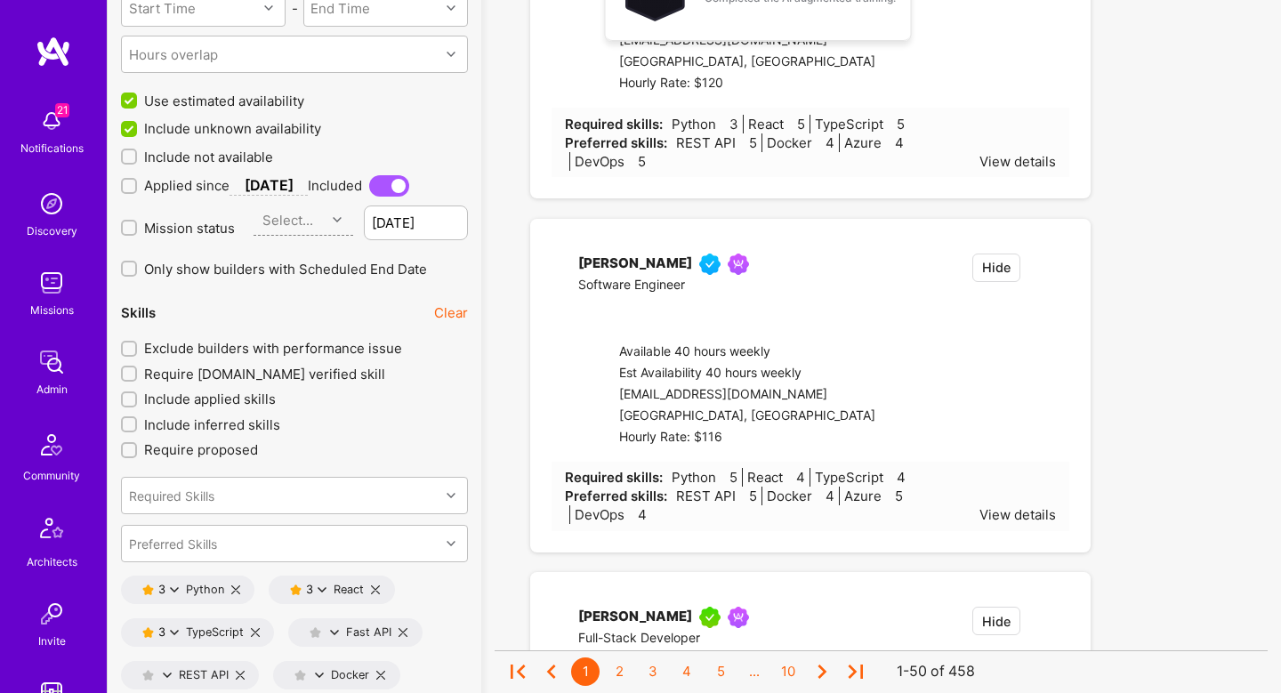
checkbox input "true"
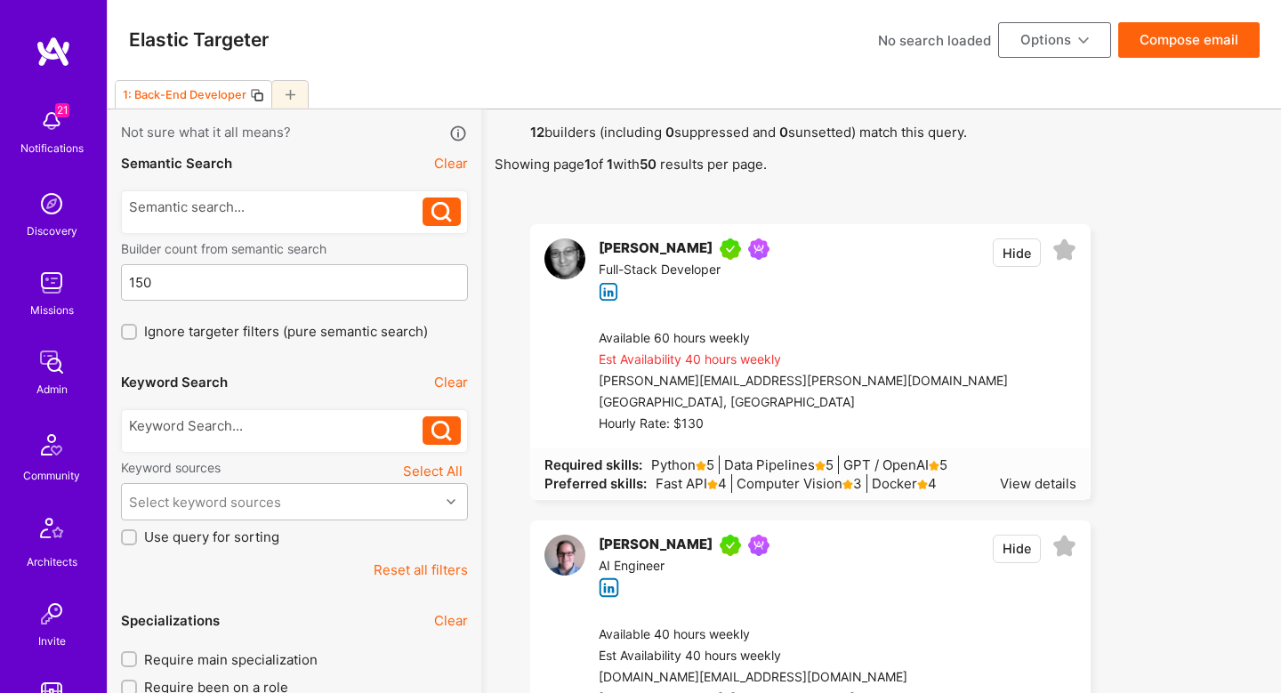
click at [1008, 256] on button "Hide" at bounding box center [1017, 252] width 48 height 28
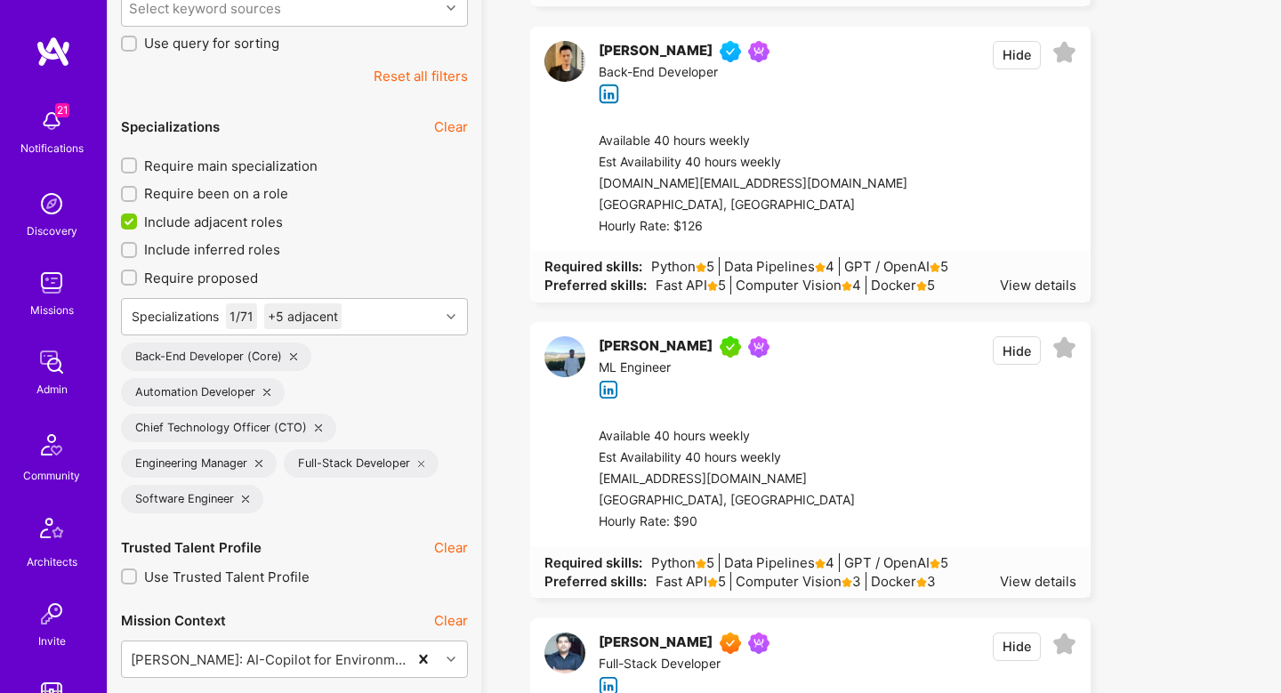
scroll to position [2317, 0]
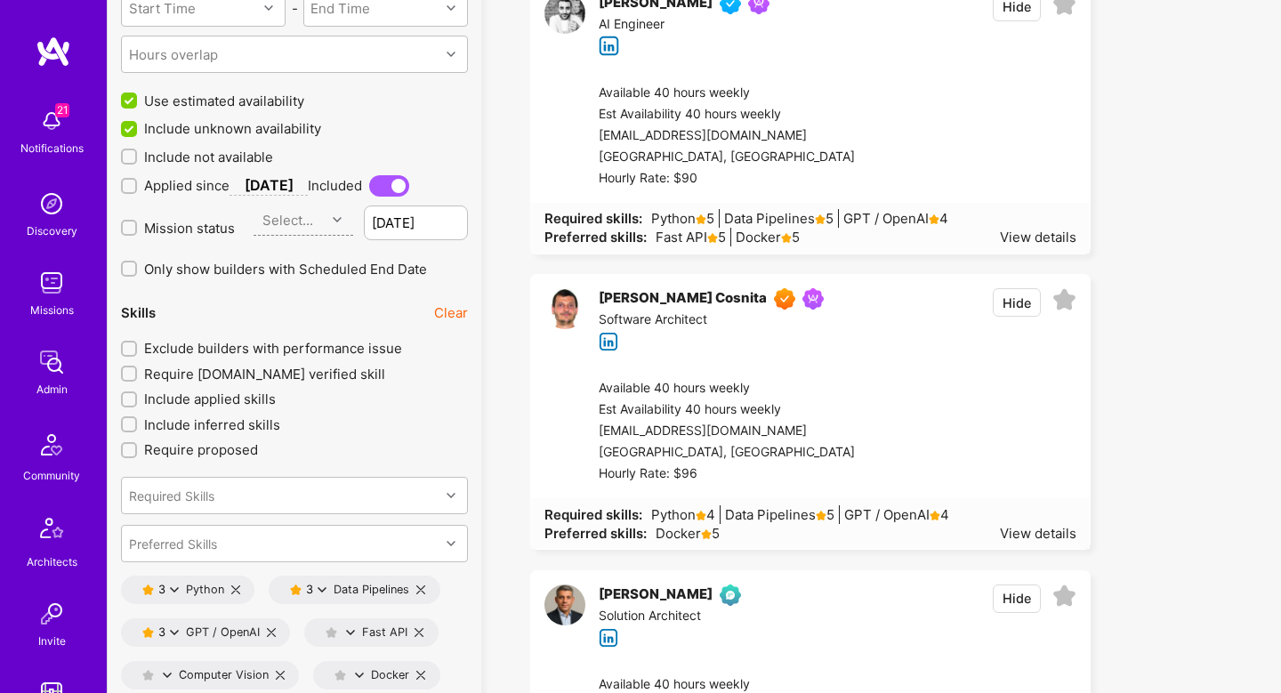
click at [175, 350] on span "Exclude builders with performance issue" at bounding box center [273, 348] width 258 height 19
click at [137, 350] on input "Exclude builders with performance issue" at bounding box center [131, 349] width 12 height 12
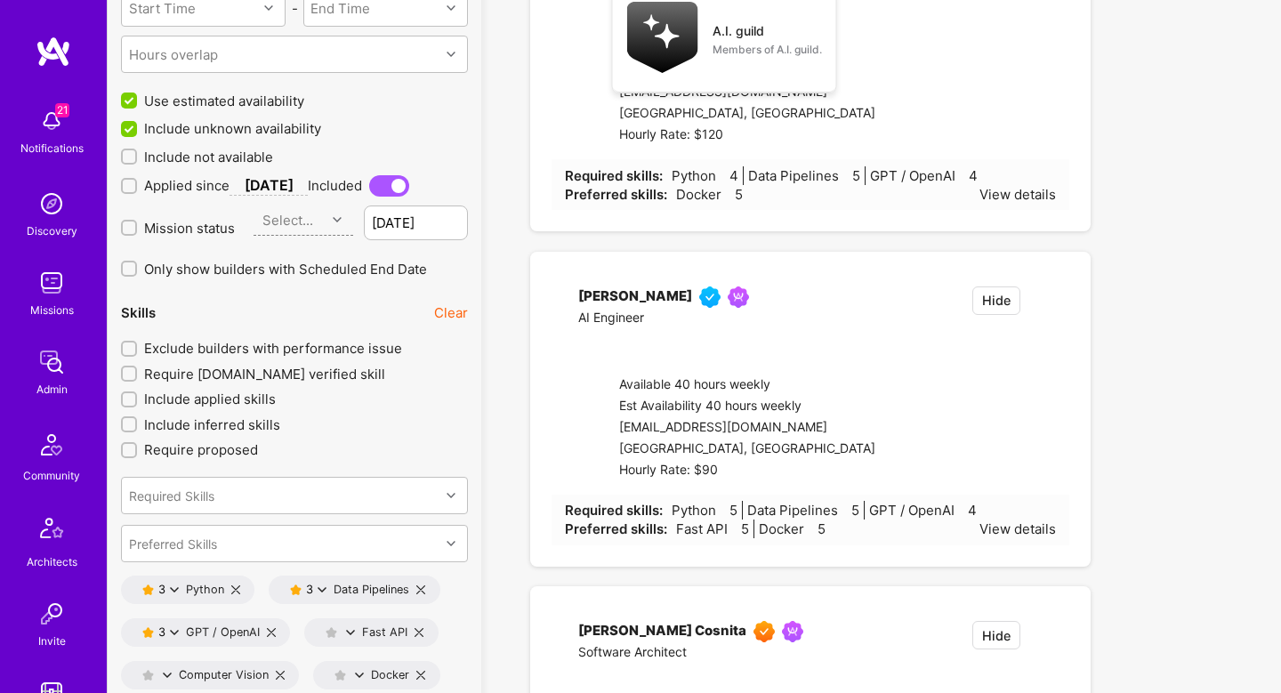
checkbox input "true"
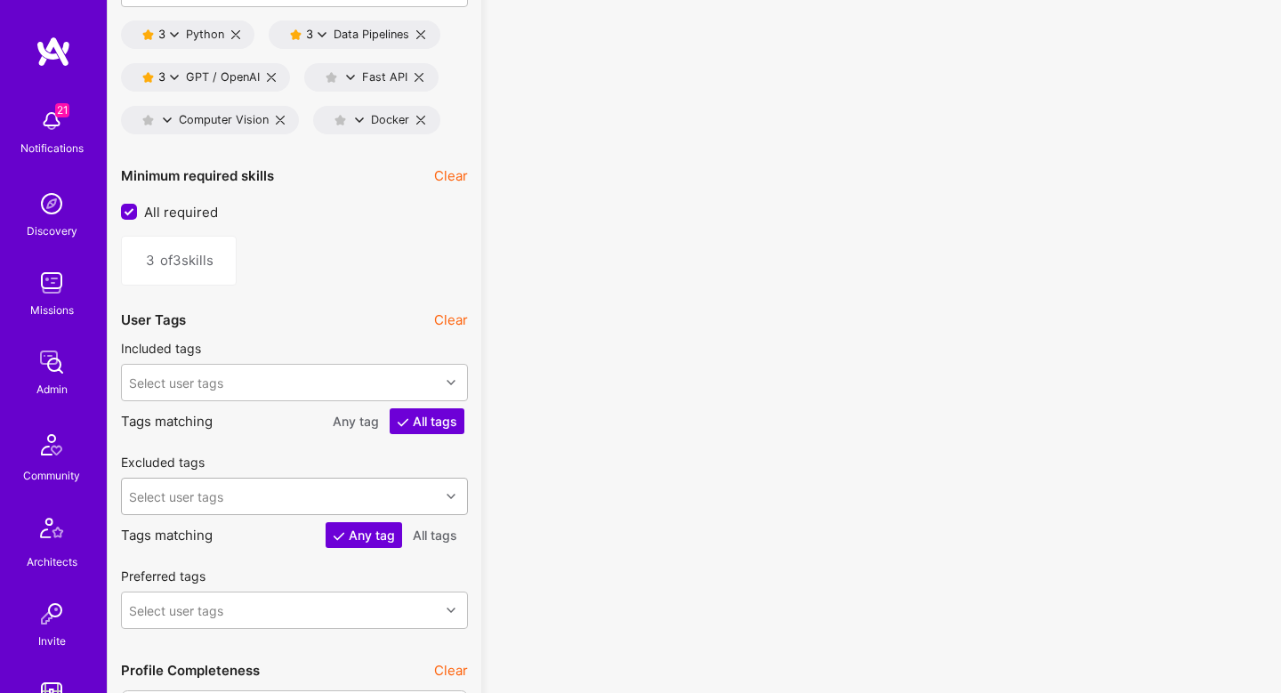
click at [303, 478] on div "Select user tags" at bounding box center [294, 496] width 347 height 37
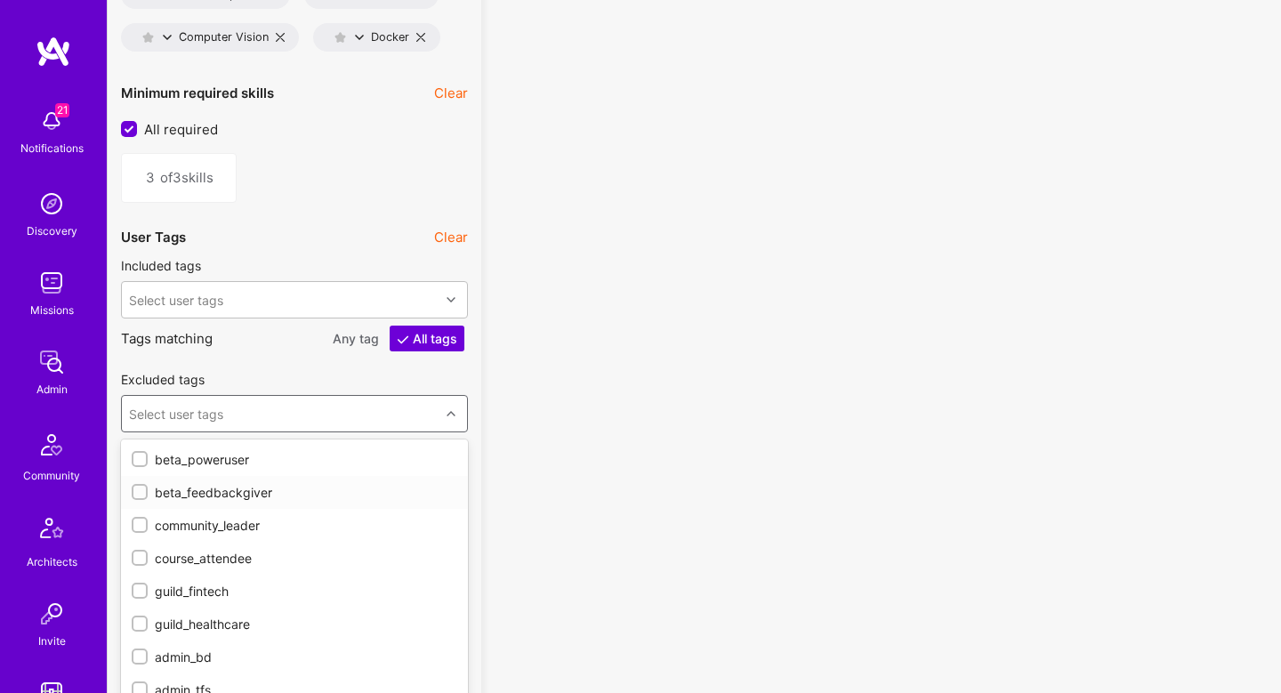
scroll to position [2973, 0]
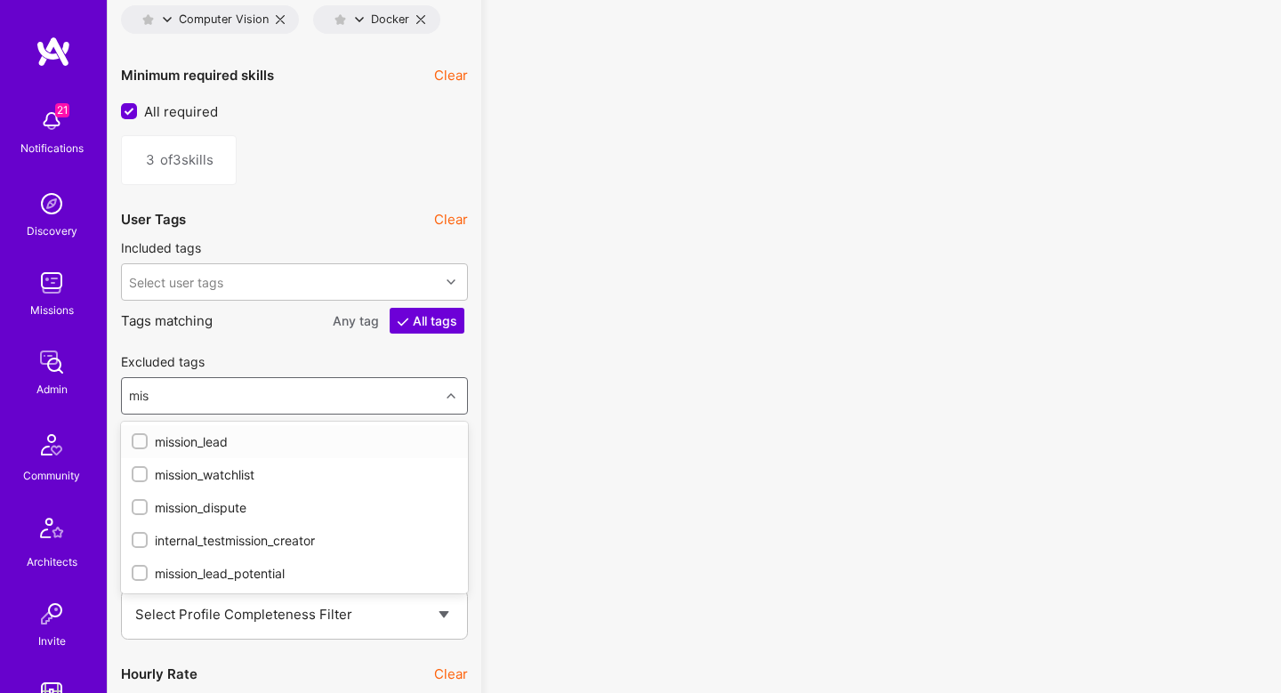
type input "miss"
click at [271, 491] on div "mission_dispute" at bounding box center [294, 507] width 347 height 33
checkbox input "true"
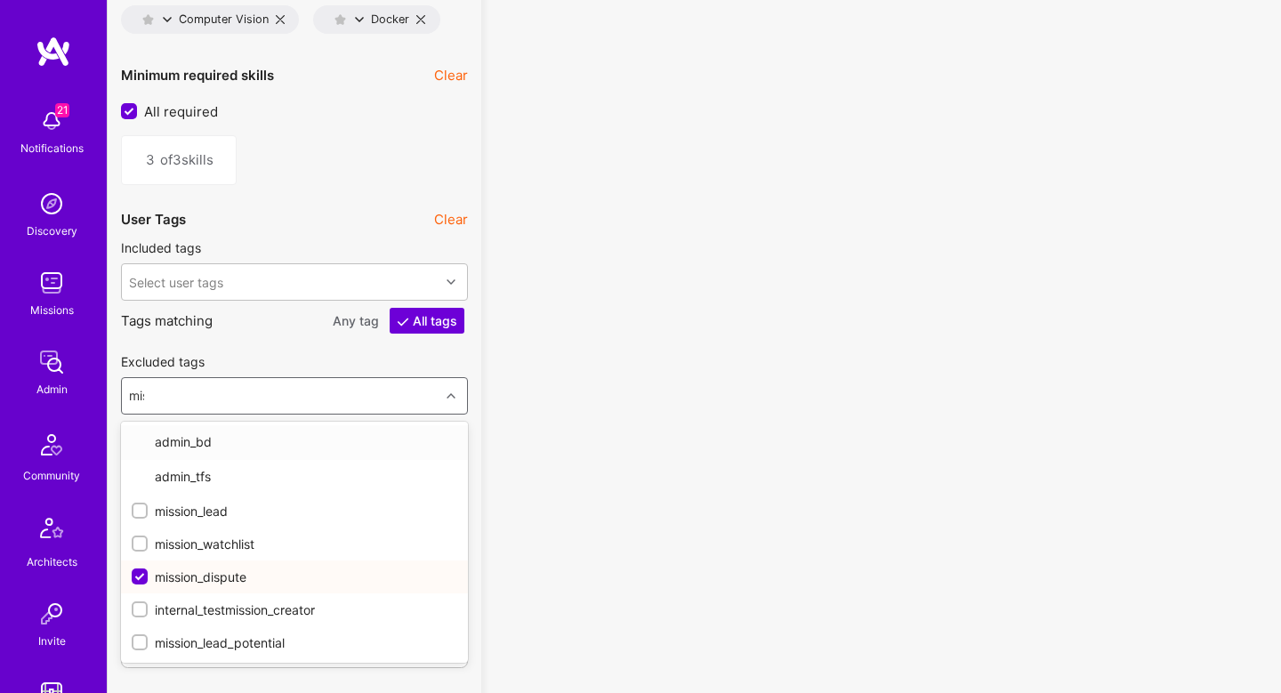
type input "miss"
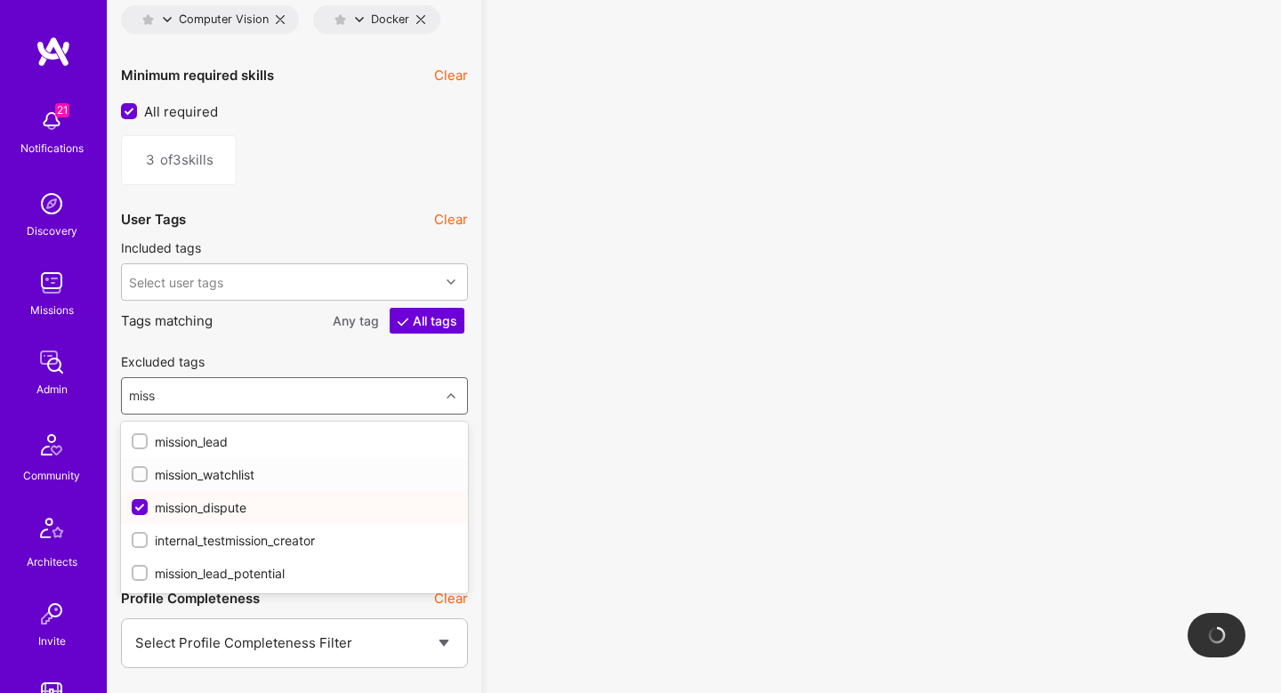
click at [238, 479] on div "mission_watchlist" at bounding box center [295, 474] width 326 height 19
checkbox input "true"
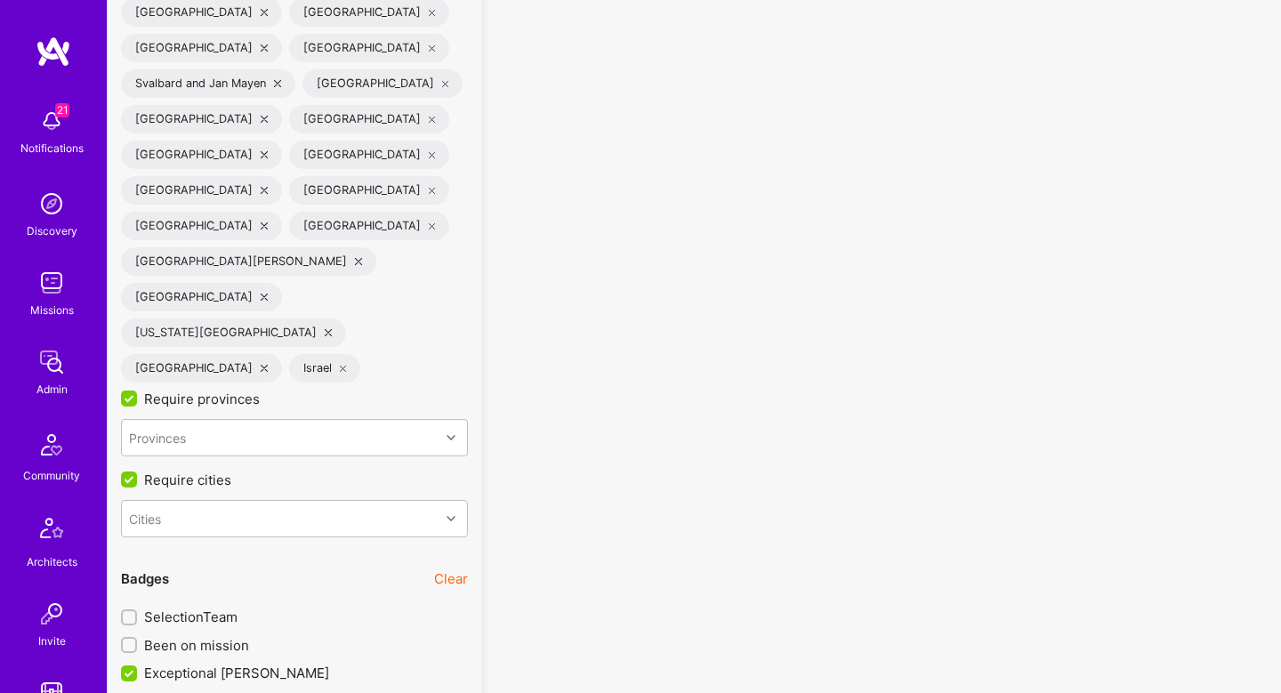
scroll to position [5148, 0]
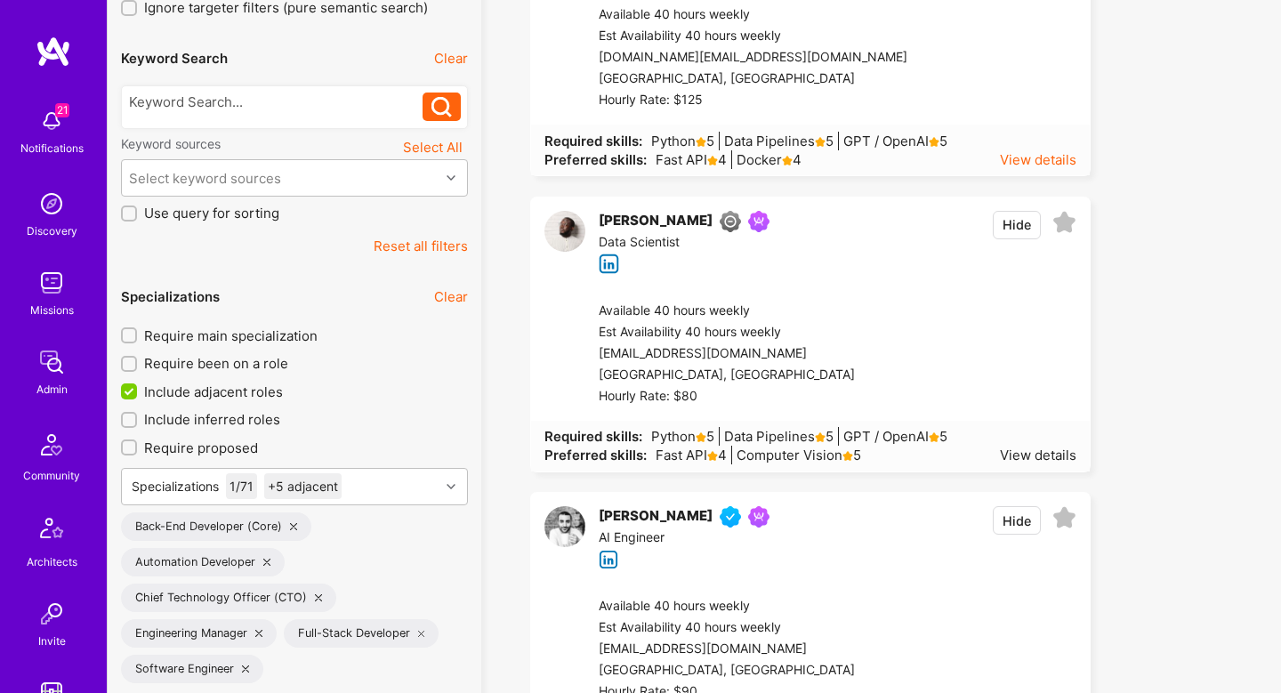
scroll to position [321, 0]
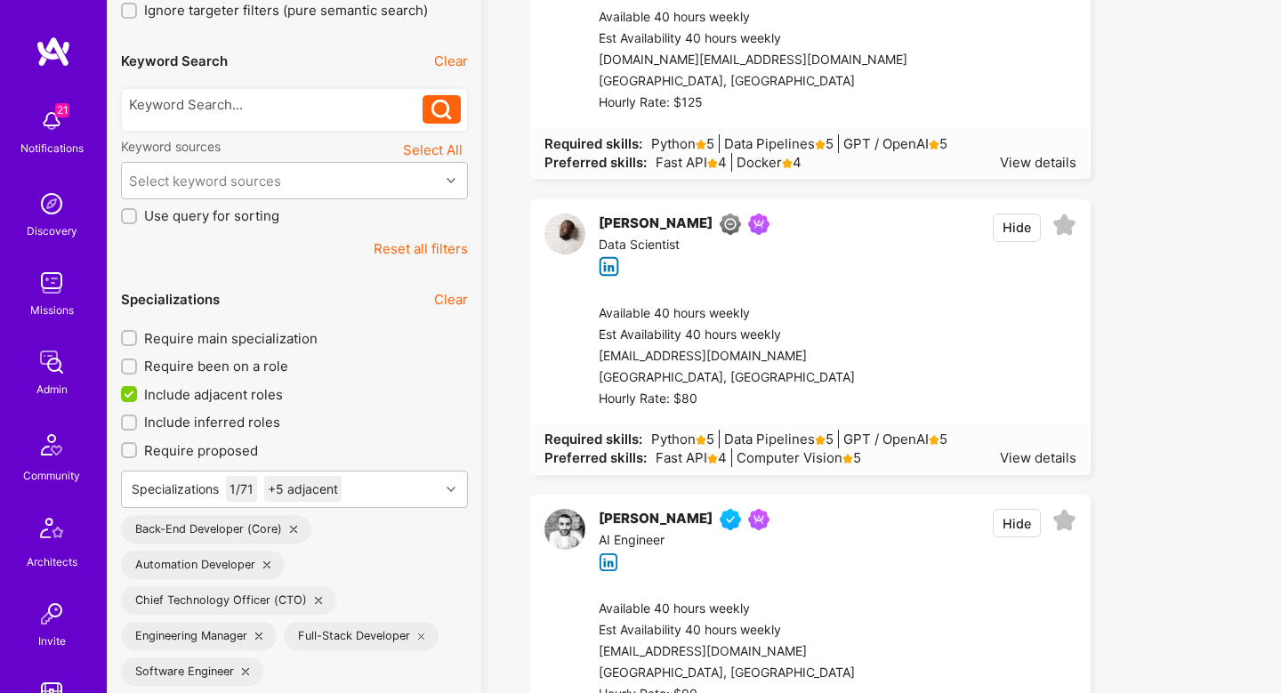
click at [1006, 523] on button "Hide" at bounding box center [1017, 523] width 48 height 28
click at [1008, 227] on button "Hide" at bounding box center [1017, 227] width 48 height 28
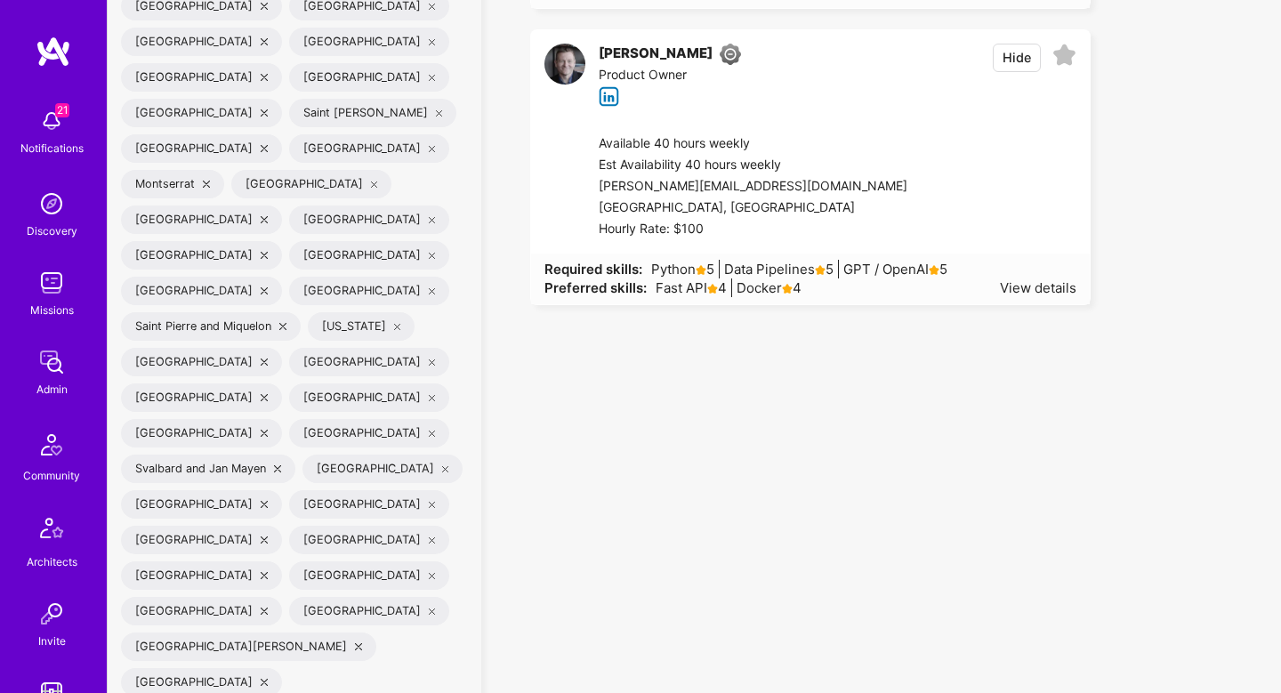
scroll to position [5103, 0]
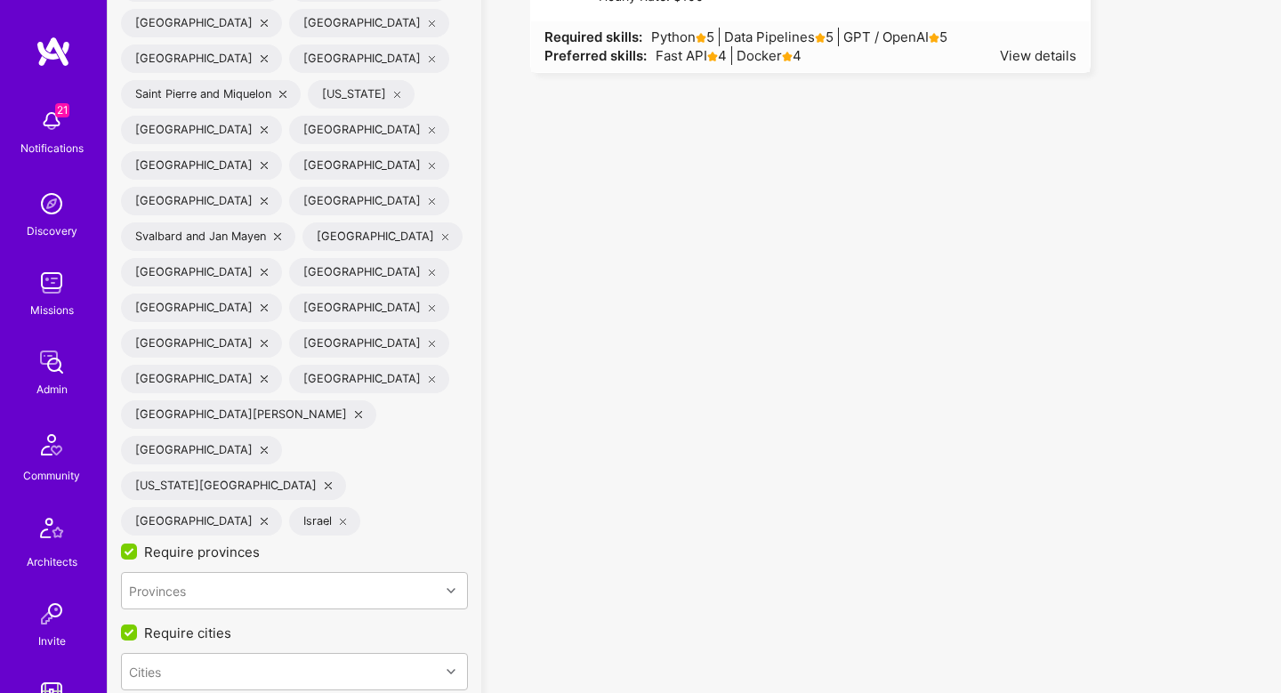
drag, startPoint x: 172, startPoint y: 408, endPoint x: 237, endPoint y: 418, distance: 66.5
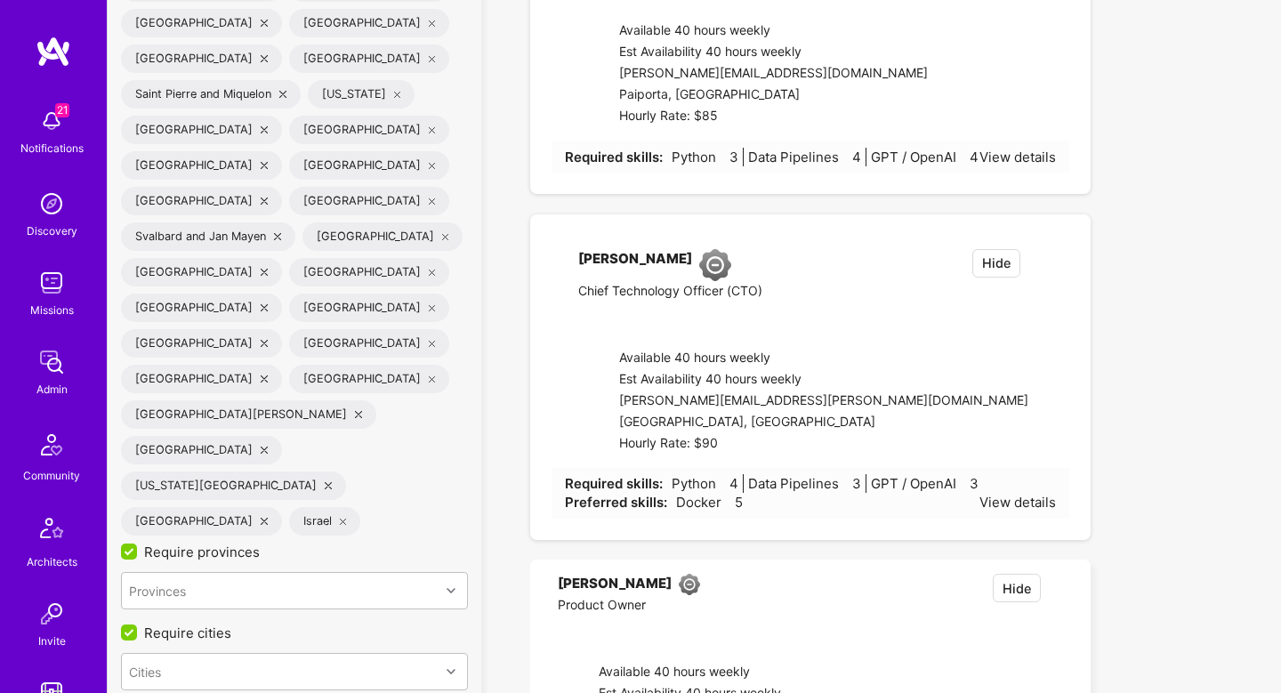
checkbox input "false"
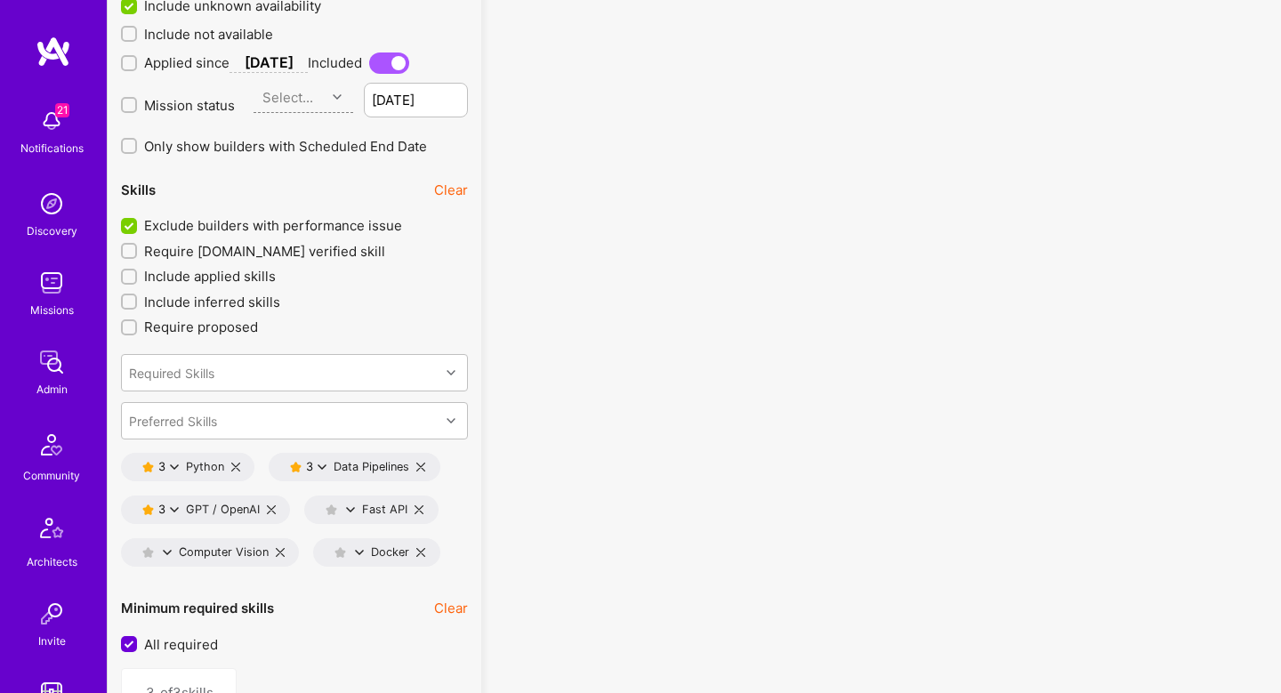
scroll to position [2443, 0]
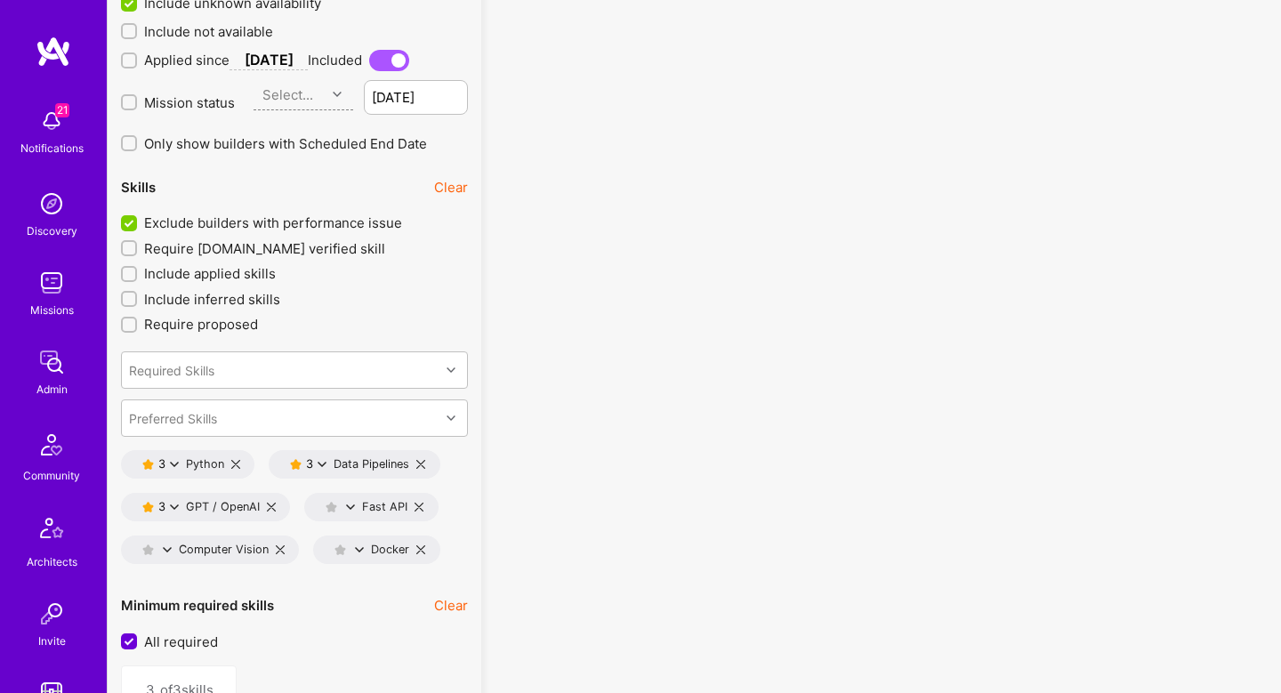
click at [174, 504] on icon at bounding box center [174, 507] width 9 height 9
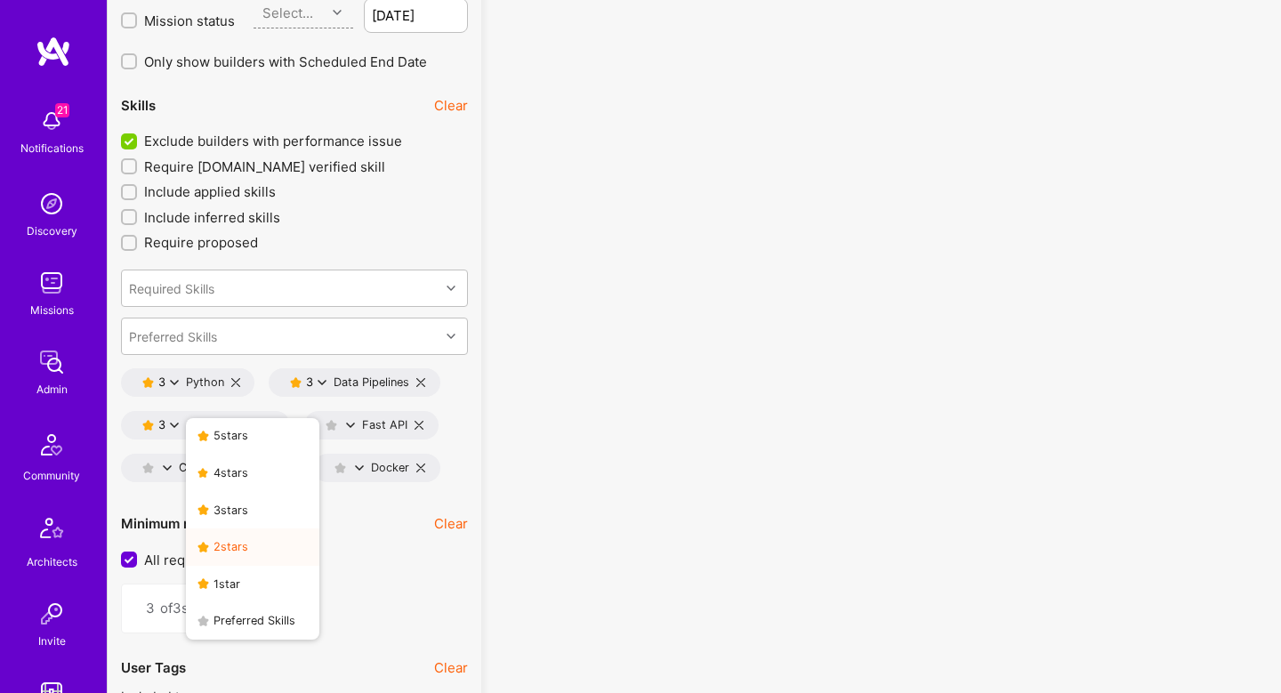
scroll to position [2548, 0]
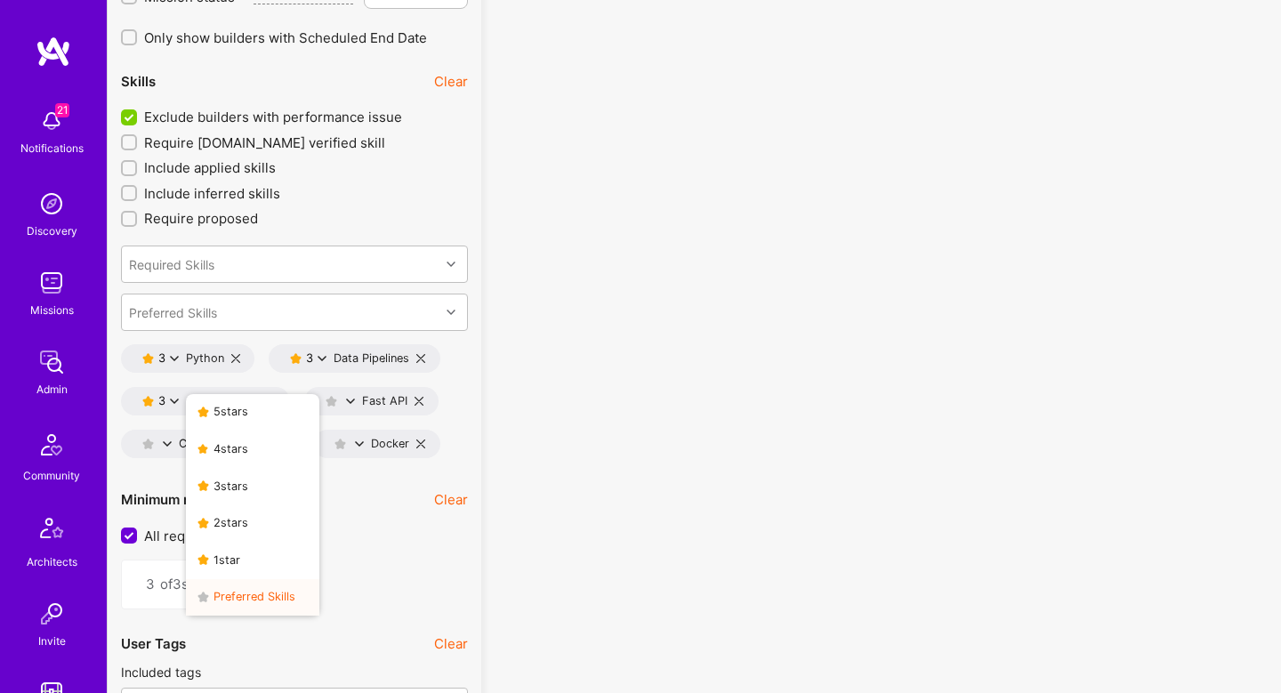
click at [257, 594] on button "Preferred Skills" at bounding box center [252, 597] width 133 height 37
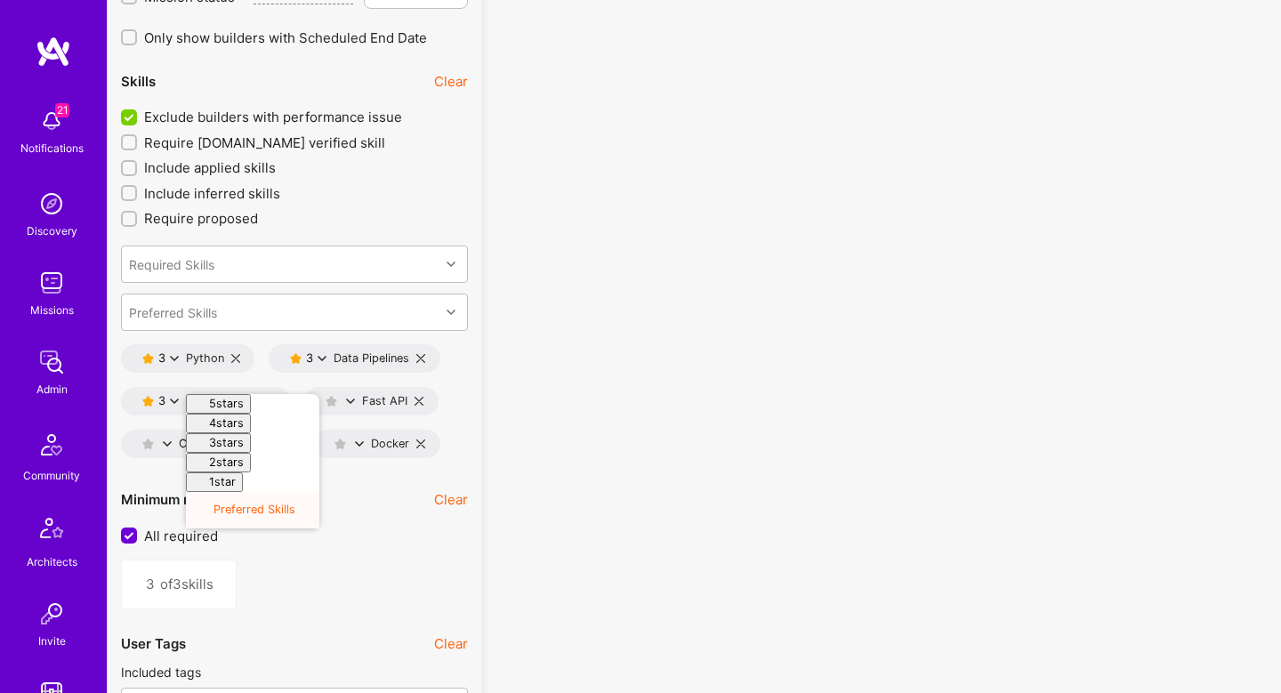
type input "2"
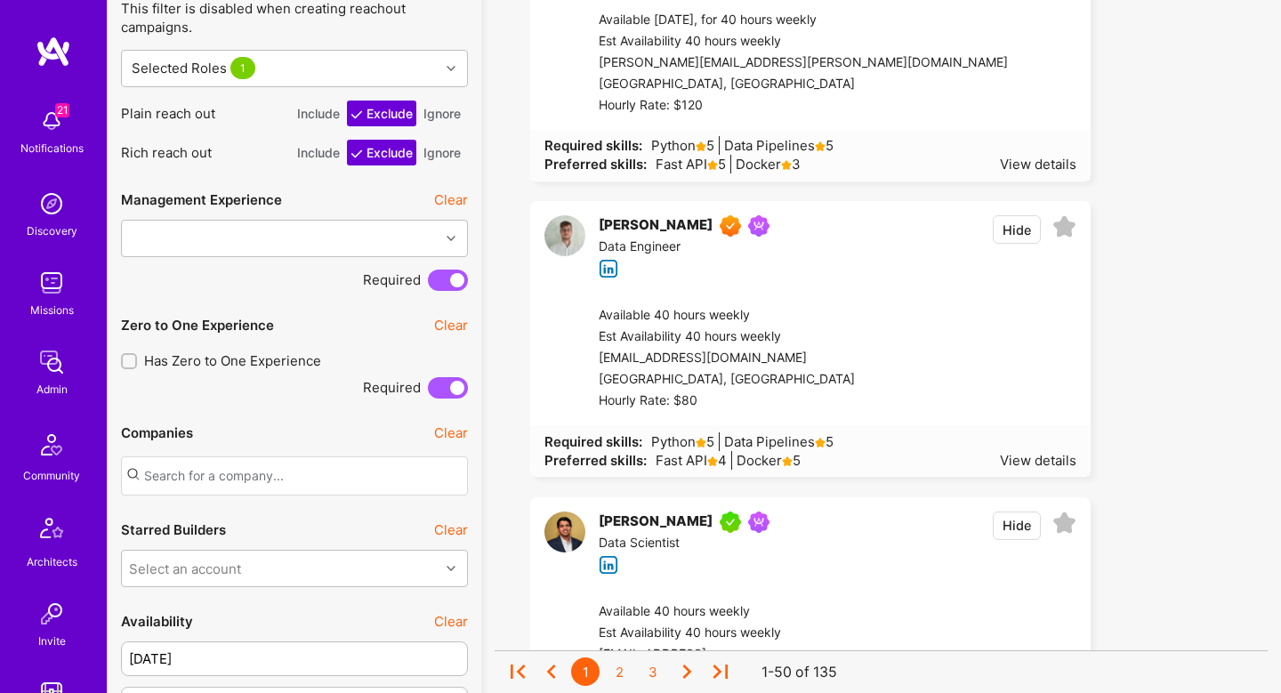
scroll to position [1675, 0]
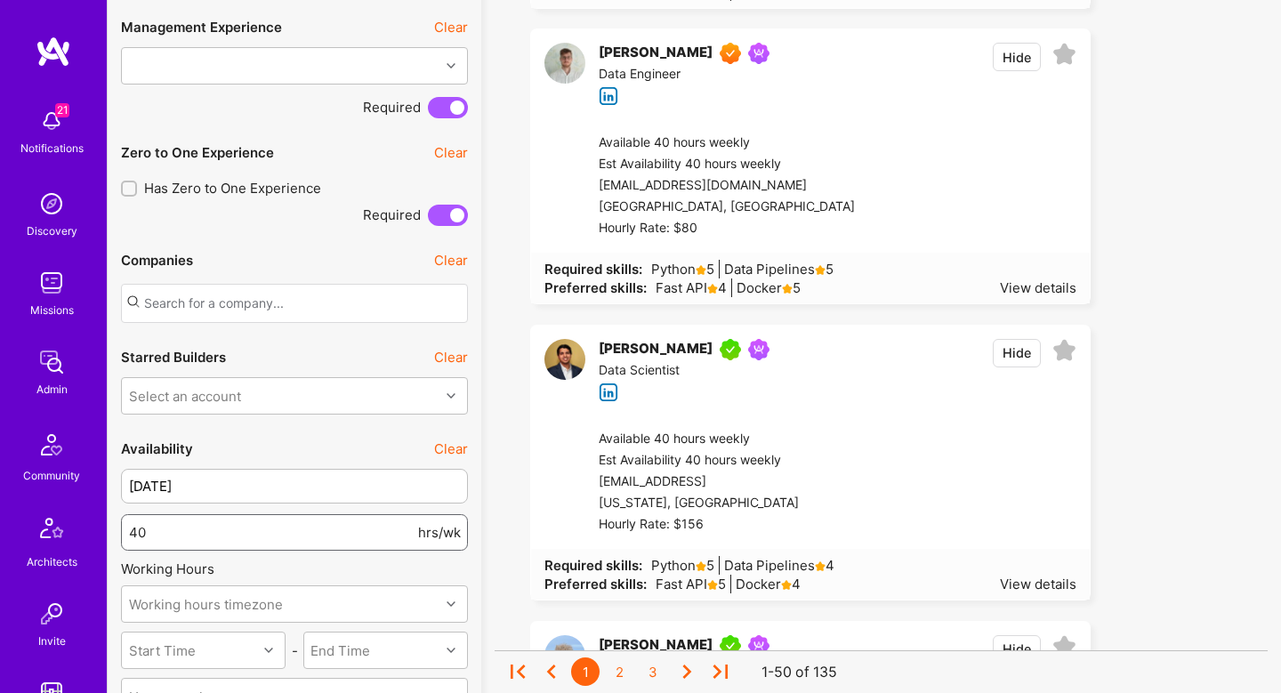
drag, startPoint x: 136, startPoint y: 525, endPoint x: 117, endPoint y: 525, distance: 19.6
type input "30"
